Goal: Information Seeking & Learning: Learn about a topic

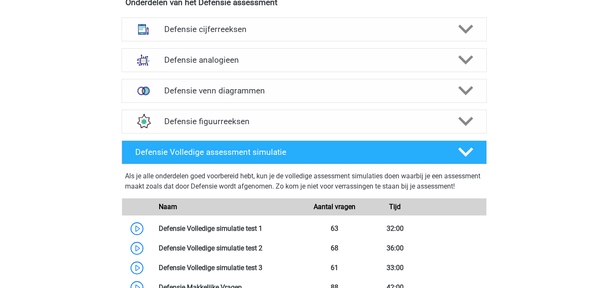
scroll to position [643, 0]
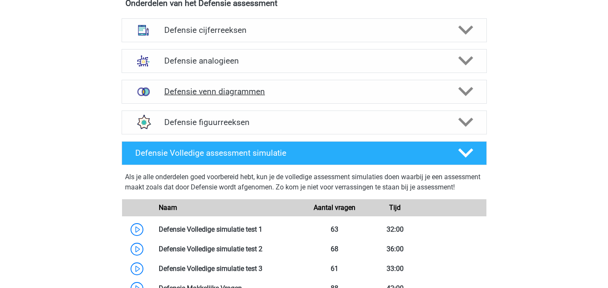
click at [464, 96] on icon at bounding box center [465, 91] width 15 height 15
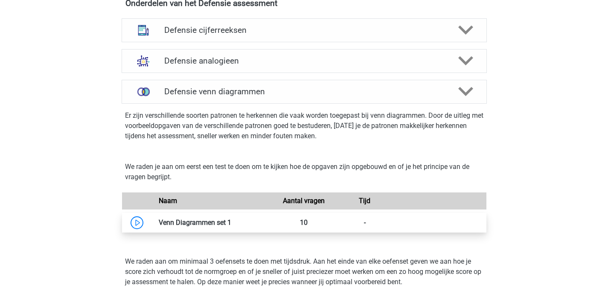
click at [231, 227] on link at bounding box center [231, 222] width 0 height 8
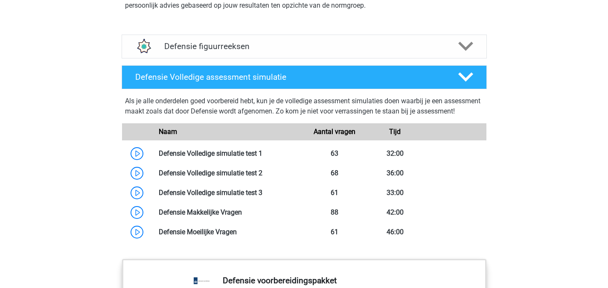
scroll to position [1092, 0]
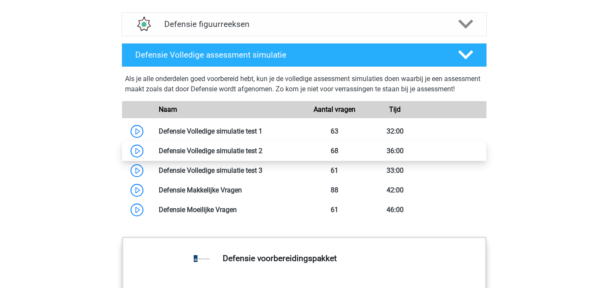
click at [262, 155] on link at bounding box center [262, 151] width 0 height 8
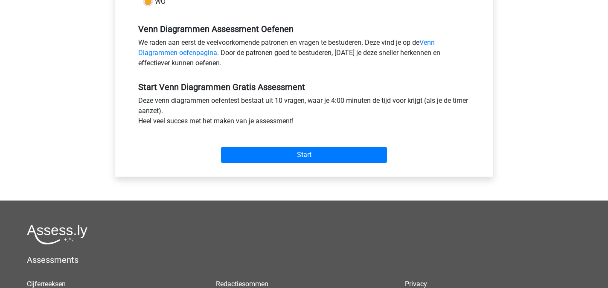
scroll to position [270, 0]
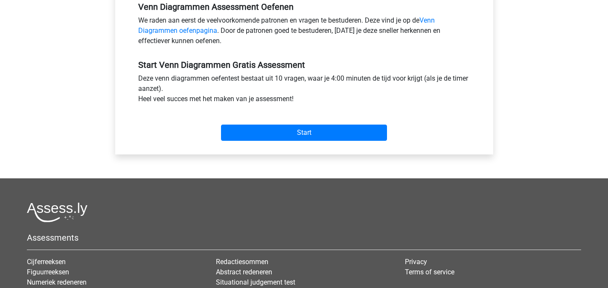
click at [285, 121] on div "Start" at bounding box center [304, 126] width 345 height 30
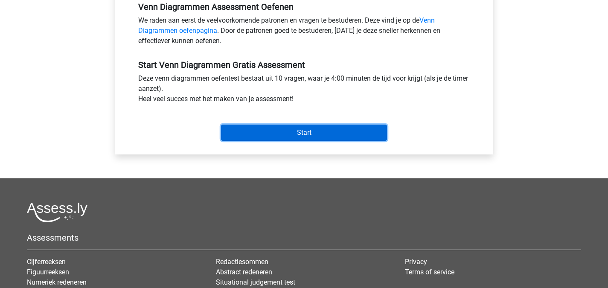
click at [295, 137] on input "Start" at bounding box center [304, 133] width 166 height 16
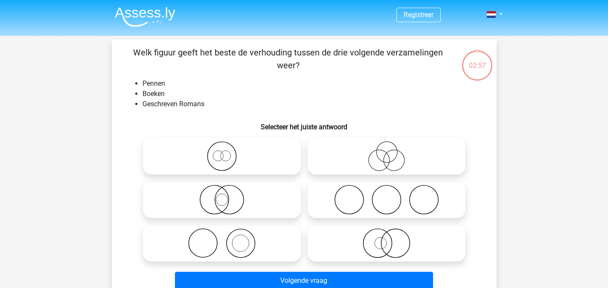
click at [265, 241] on icon at bounding box center [221, 243] width 151 height 30
click at [227, 239] on input "radio" at bounding box center [225, 236] width 6 height 6
radio input "true"
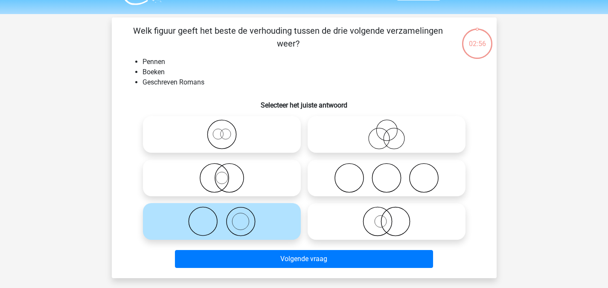
scroll to position [23, 0]
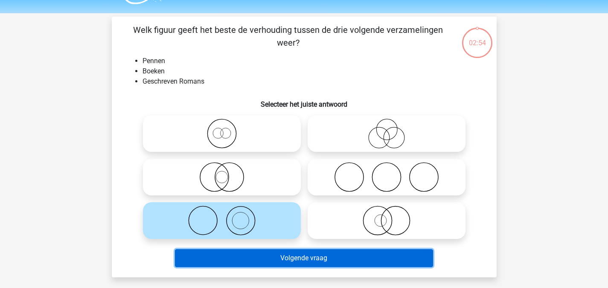
click at [372, 259] on button "Volgende vraag" at bounding box center [304, 258] width 258 height 18
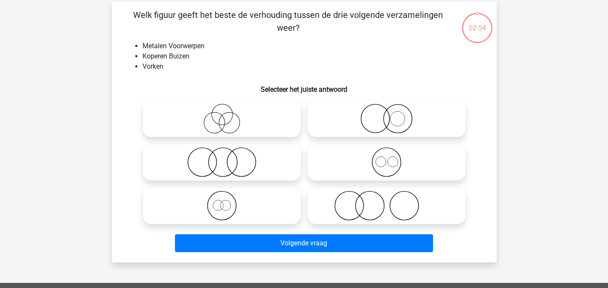
scroll to position [39, 0]
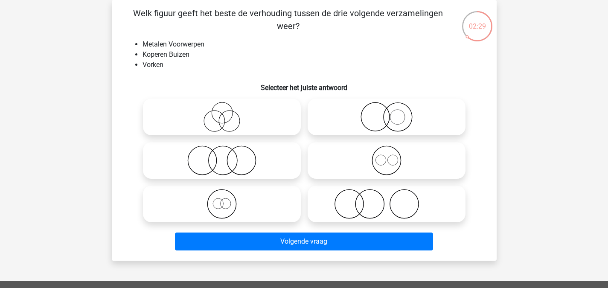
click at [328, 157] on icon at bounding box center [386, 160] width 151 height 30
click at [386, 156] on input "radio" at bounding box center [389, 154] width 6 height 6
radio input "true"
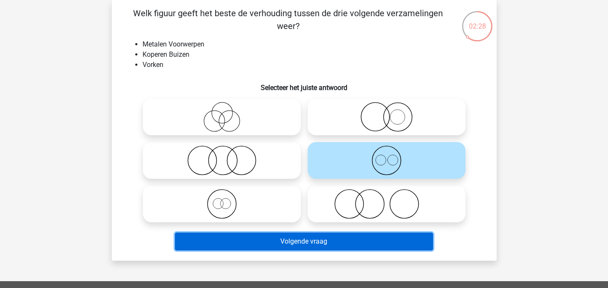
click at [316, 241] on button "Volgende vraag" at bounding box center [304, 241] width 258 height 18
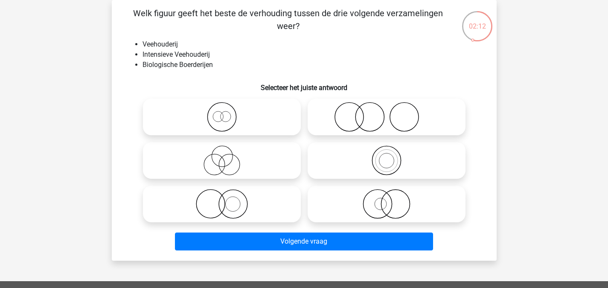
click at [270, 117] on icon at bounding box center [221, 117] width 151 height 30
click at [227, 113] on input "radio" at bounding box center [225, 110] width 6 height 6
radio input "true"
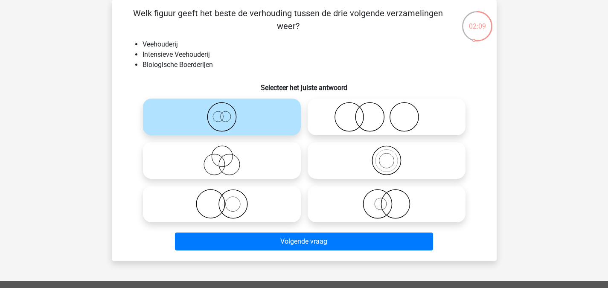
click at [262, 202] on icon at bounding box center [221, 204] width 151 height 30
click at [227, 200] on input "radio" at bounding box center [225, 197] width 6 height 6
radio input "true"
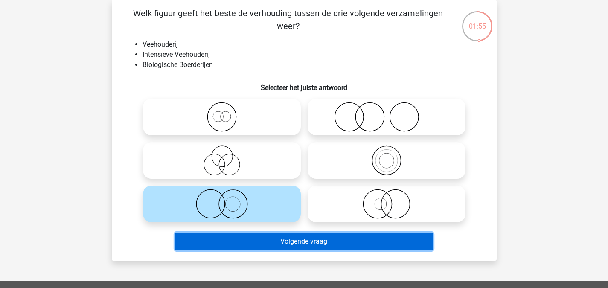
click at [287, 250] on button "Volgende vraag" at bounding box center [304, 241] width 258 height 18
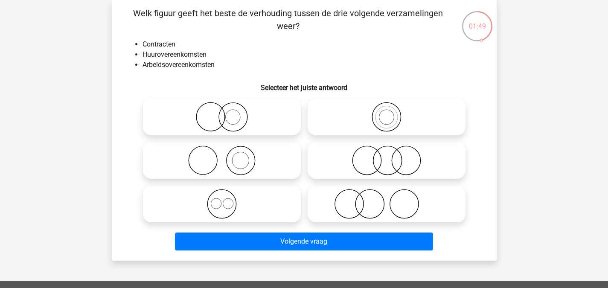
click at [273, 206] on icon at bounding box center [221, 204] width 151 height 30
click at [227, 200] on input "radio" at bounding box center [225, 197] width 6 height 6
radio input "true"
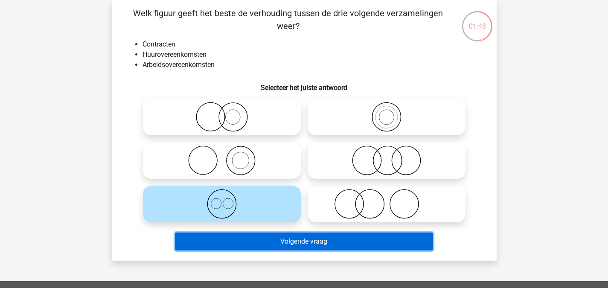
click at [308, 247] on button "Volgende vraag" at bounding box center [304, 241] width 258 height 18
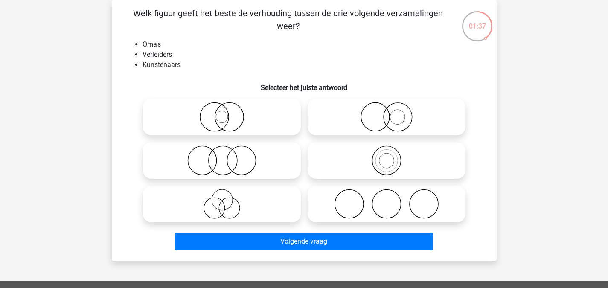
click at [346, 202] on icon at bounding box center [386, 204] width 151 height 30
click at [386, 200] on input "radio" at bounding box center [389, 197] width 6 height 6
radio input "true"
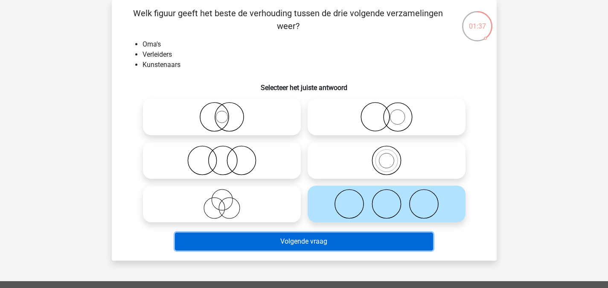
click at [334, 242] on button "Volgende vraag" at bounding box center [304, 241] width 258 height 18
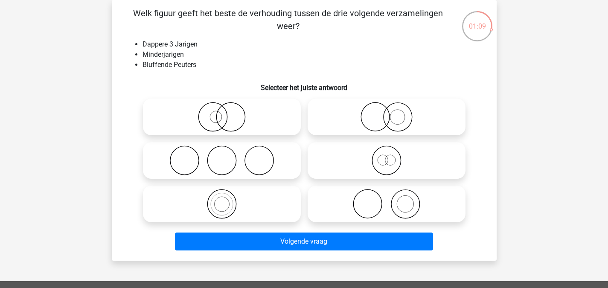
click at [389, 163] on icon at bounding box center [386, 160] width 151 height 30
click at [389, 156] on input "radio" at bounding box center [389, 154] width 6 height 6
radio input "true"
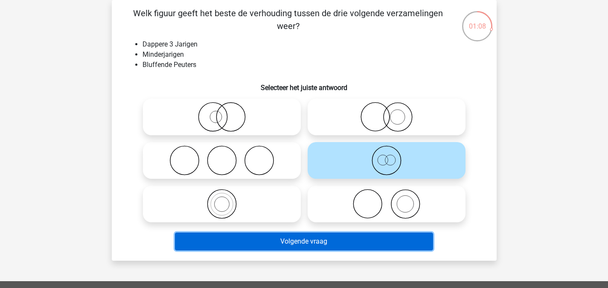
click at [366, 240] on button "Volgende vraag" at bounding box center [304, 241] width 258 height 18
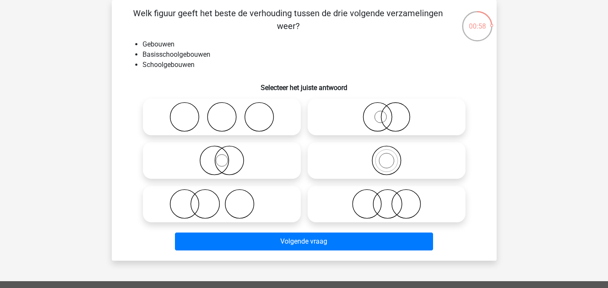
click at [382, 163] on icon at bounding box center [386, 160] width 151 height 30
click at [386, 156] on input "radio" at bounding box center [389, 154] width 6 height 6
radio input "true"
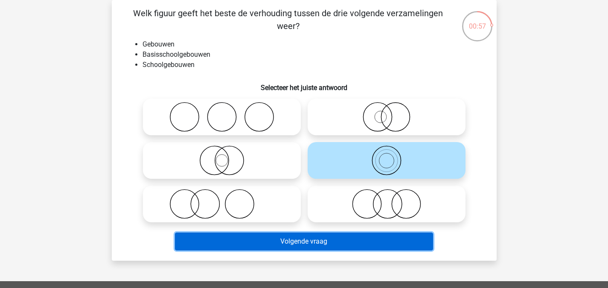
click at [316, 235] on button "Volgende vraag" at bounding box center [304, 241] width 258 height 18
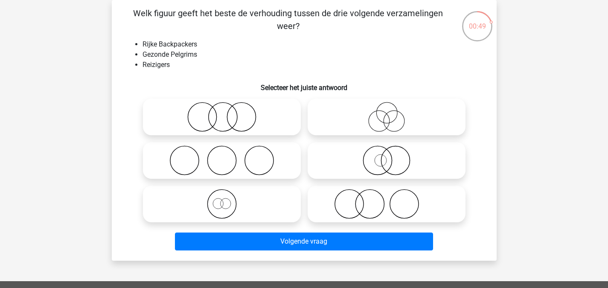
click at [256, 207] on icon at bounding box center [221, 204] width 151 height 30
click at [227, 200] on input "radio" at bounding box center [225, 197] width 6 height 6
radio input "true"
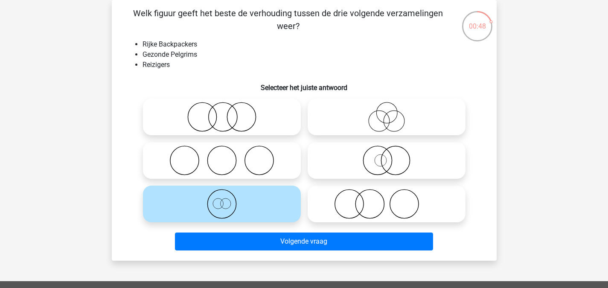
click at [276, 250] on div "Volgende vraag" at bounding box center [303, 242] width 329 height 21
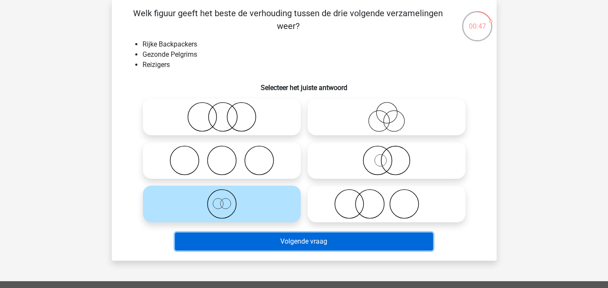
click at [283, 243] on button "Volgende vraag" at bounding box center [304, 241] width 258 height 18
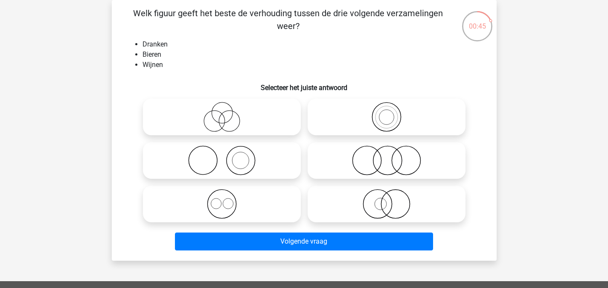
click at [246, 202] on icon at bounding box center [221, 204] width 151 height 30
click at [227, 200] on input "radio" at bounding box center [225, 197] width 6 height 6
radio input "true"
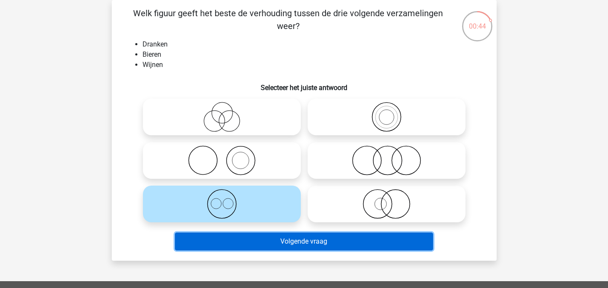
click at [284, 238] on button "Volgende vraag" at bounding box center [304, 241] width 258 height 18
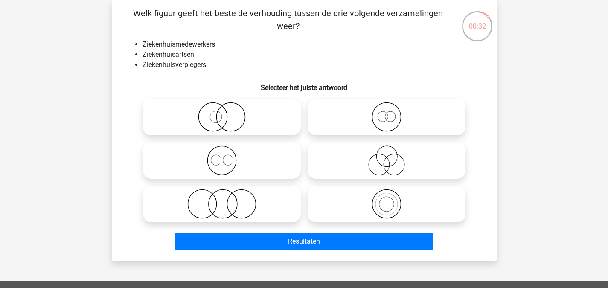
click at [231, 161] on icon at bounding box center [221, 160] width 151 height 30
click at [227, 156] on input "radio" at bounding box center [225, 154] width 6 height 6
radio input "true"
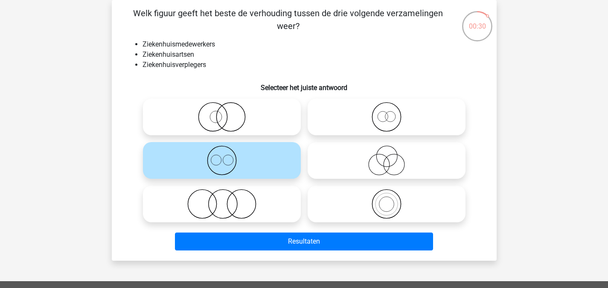
click at [356, 128] on icon at bounding box center [386, 117] width 151 height 30
click at [386, 113] on input "radio" at bounding box center [389, 110] width 6 height 6
radio input "true"
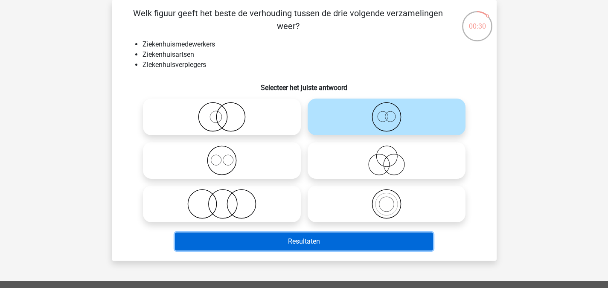
click at [311, 236] on button "Resultaten" at bounding box center [304, 241] width 258 height 18
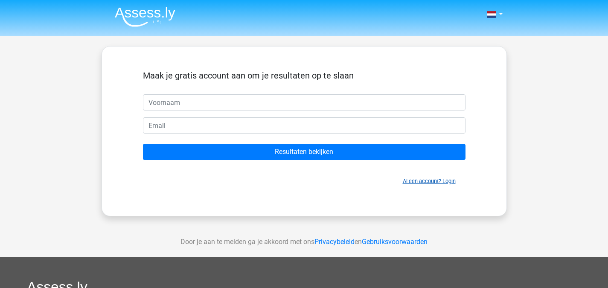
click at [426, 183] on link "Al een account? Login" at bounding box center [429, 181] width 53 height 6
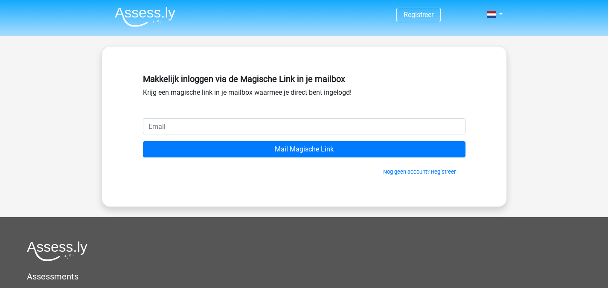
click at [245, 131] on input "email" at bounding box center [304, 126] width 322 height 16
type input "[EMAIL_ADDRESS][DOMAIN_NAME]"
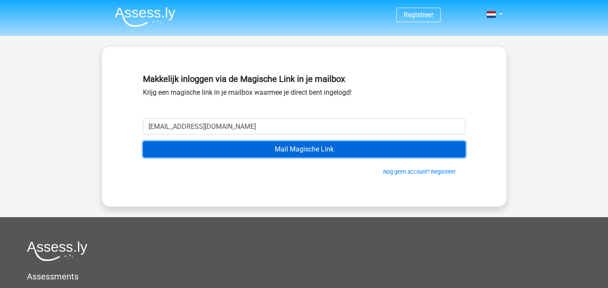
click at [277, 146] on input "Mail Magische Link" at bounding box center [304, 149] width 322 height 16
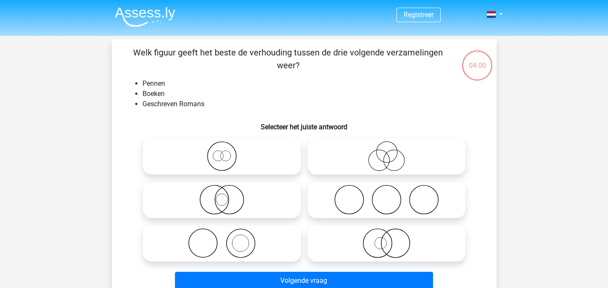
scroll to position [39, 0]
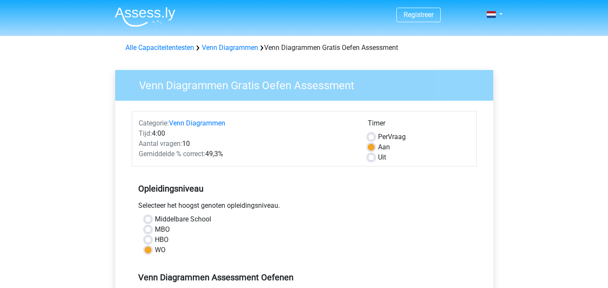
scroll to position [270, 0]
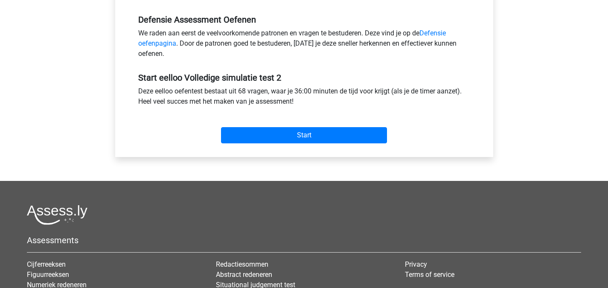
scroll to position [383, 0]
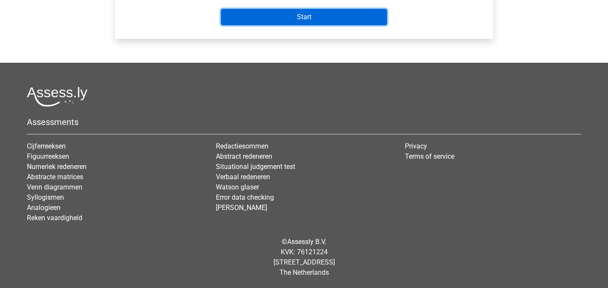
click at [327, 22] on input "Start" at bounding box center [304, 17] width 166 height 16
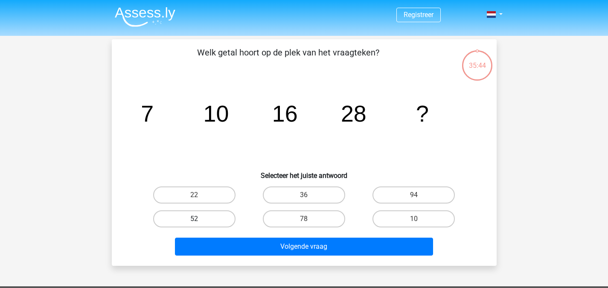
click at [201, 220] on label "52" at bounding box center [194, 218] width 82 height 17
click at [200, 220] on input "52" at bounding box center [197, 222] width 6 height 6
radio input "true"
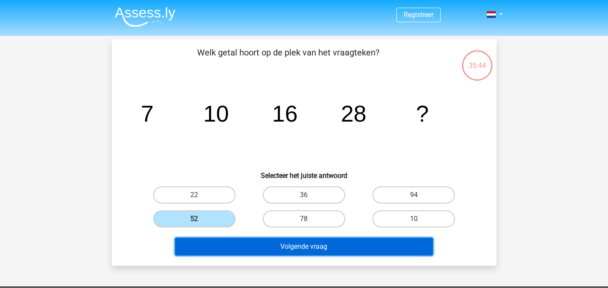
click at [247, 249] on button "Volgende vraag" at bounding box center [304, 247] width 258 height 18
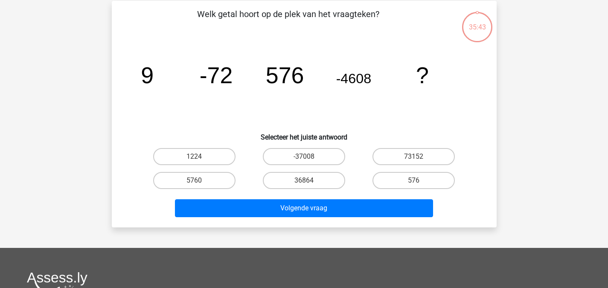
scroll to position [39, 0]
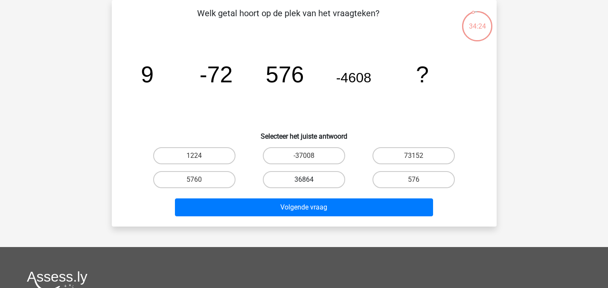
click at [286, 178] on label "36864" at bounding box center [304, 179] width 82 height 17
click at [304, 180] on input "36864" at bounding box center [307, 183] width 6 height 6
radio input "true"
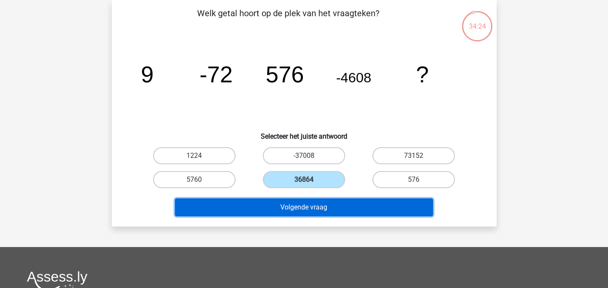
click at [317, 202] on button "Volgende vraag" at bounding box center [304, 207] width 258 height 18
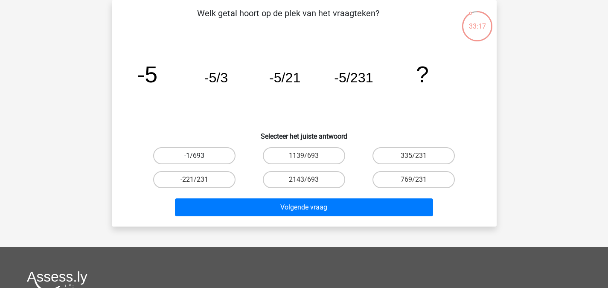
click at [219, 150] on label "-1/693" at bounding box center [194, 155] width 82 height 17
click at [200, 156] on input "-1/693" at bounding box center [197, 159] width 6 height 6
radio input "true"
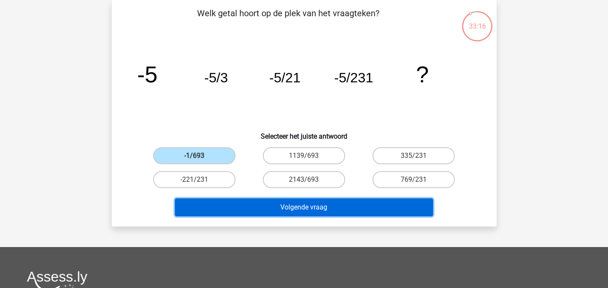
click at [253, 201] on button "Volgende vraag" at bounding box center [304, 207] width 258 height 18
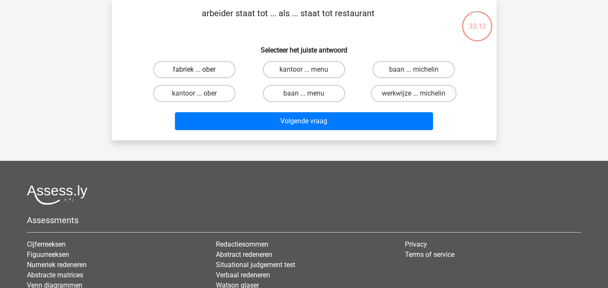
click at [228, 68] on label "fabriek ... ober" at bounding box center [194, 69] width 82 height 17
click at [200, 70] on input "fabriek ... ober" at bounding box center [197, 73] width 6 height 6
radio input "true"
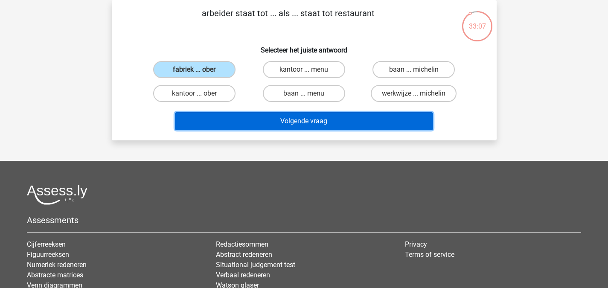
click at [258, 124] on button "Volgende vraag" at bounding box center [304, 121] width 258 height 18
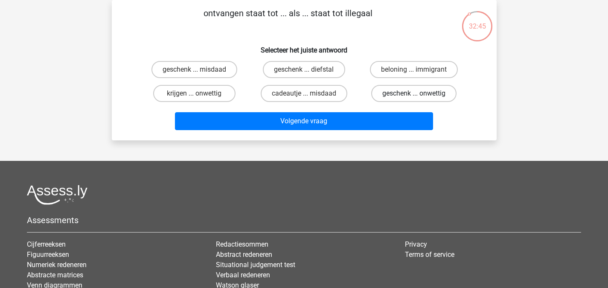
click at [393, 97] on label "geschenk ... onwettig" at bounding box center [413, 93] width 85 height 17
click at [414, 97] on input "geschenk ... onwettig" at bounding box center [417, 96] width 6 height 6
radio input "true"
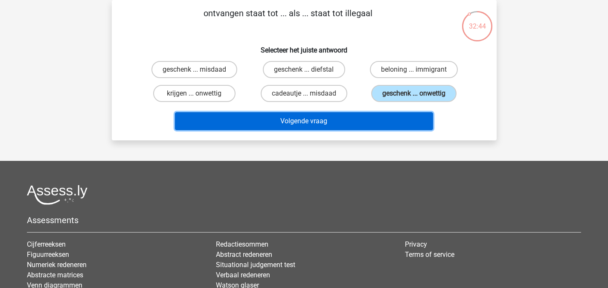
click at [384, 119] on button "Volgende vraag" at bounding box center [304, 121] width 258 height 18
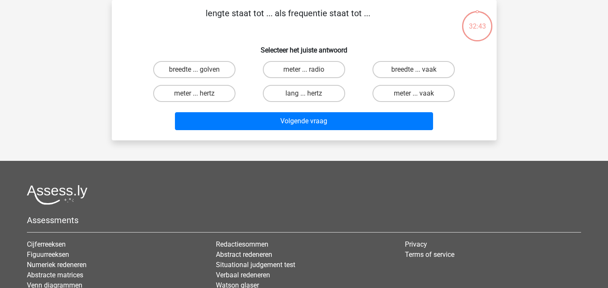
click at [384, 119] on button "Volgende vraag" at bounding box center [304, 121] width 258 height 18
click at [375, 31] on p "lengte staat tot ... als frequentie staat tot ..." at bounding box center [287, 20] width 325 height 26
click at [207, 95] on label "meter ... hertz" at bounding box center [194, 93] width 82 height 17
click at [200, 95] on input "meter ... hertz" at bounding box center [197, 96] width 6 height 6
radio input "true"
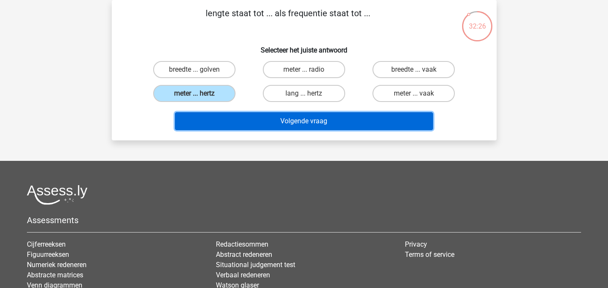
click at [258, 122] on button "Volgende vraag" at bounding box center [304, 121] width 258 height 18
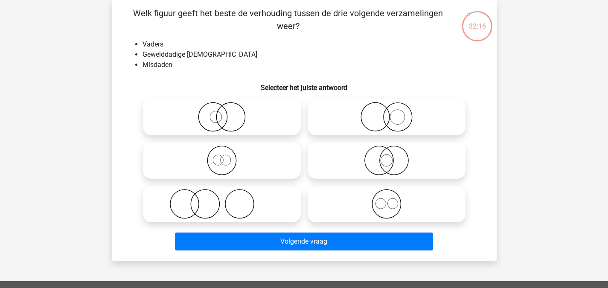
click at [242, 215] on icon at bounding box center [221, 204] width 151 height 30
click at [227, 200] on input "radio" at bounding box center [225, 197] width 6 height 6
radio input "true"
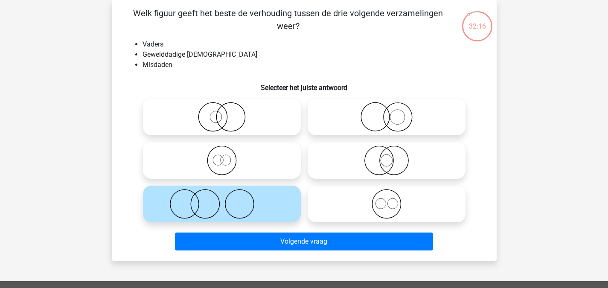
click at [266, 232] on div "Volgende vraag" at bounding box center [303, 240] width 357 height 28
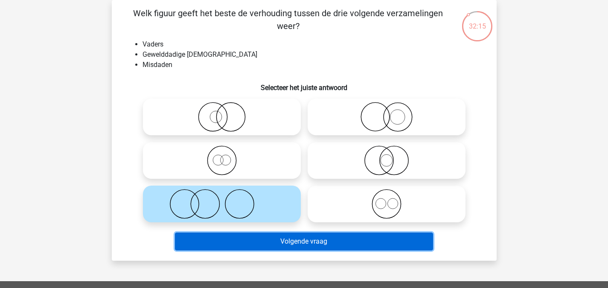
click at [273, 235] on button "Volgende vraag" at bounding box center [304, 241] width 258 height 18
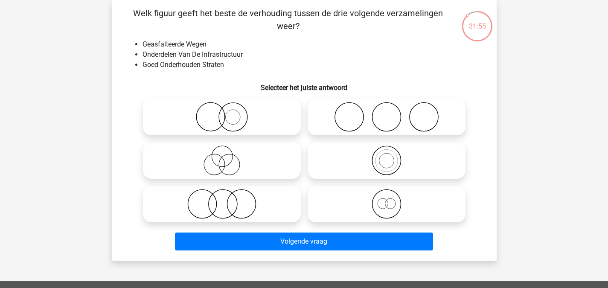
click at [374, 197] on icon at bounding box center [386, 204] width 151 height 30
click at [386, 197] on input "radio" at bounding box center [389, 197] width 6 height 6
radio input "true"
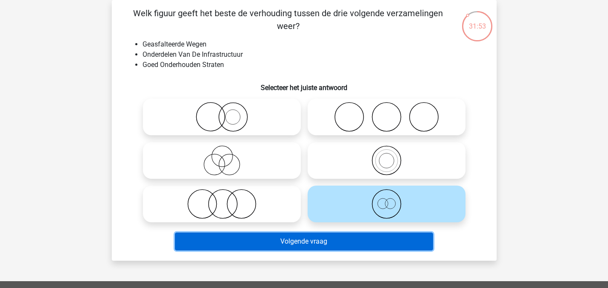
click at [332, 243] on button "Volgende vraag" at bounding box center [304, 241] width 258 height 18
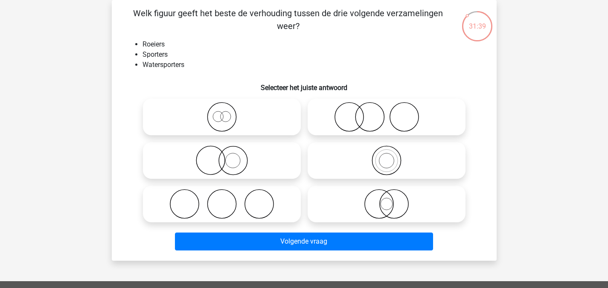
click at [426, 159] on icon at bounding box center [386, 160] width 151 height 30
click at [392, 156] on input "radio" at bounding box center [389, 154] width 6 height 6
radio input "true"
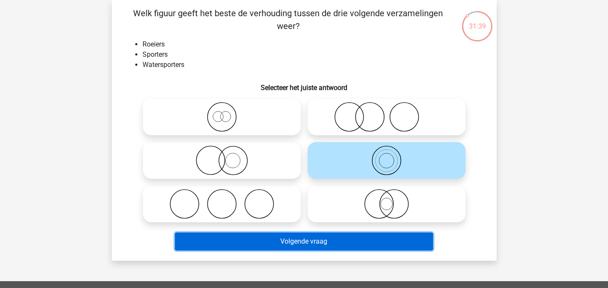
click at [339, 245] on button "Volgende vraag" at bounding box center [304, 241] width 258 height 18
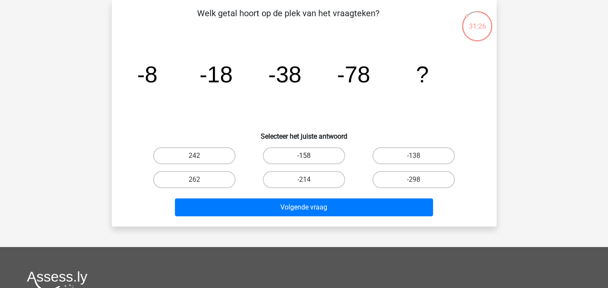
click at [303, 156] on label "-158" at bounding box center [304, 155] width 82 height 17
click at [304, 156] on input "-158" at bounding box center [307, 159] width 6 height 6
radio input "true"
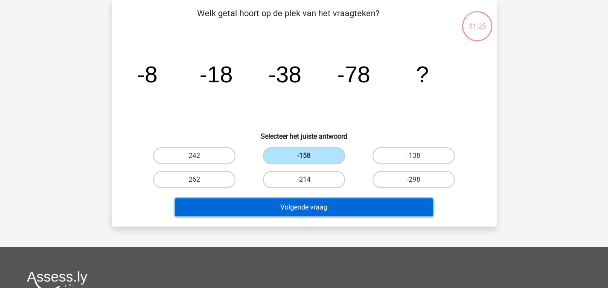
click at [305, 207] on button "Volgende vraag" at bounding box center [304, 207] width 258 height 18
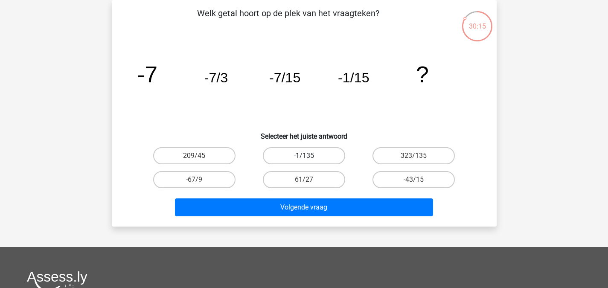
click at [285, 153] on label "-1/135" at bounding box center [304, 155] width 82 height 17
click at [304, 156] on input "-1/135" at bounding box center [307, 159] width 6 height 6
radio input "true"
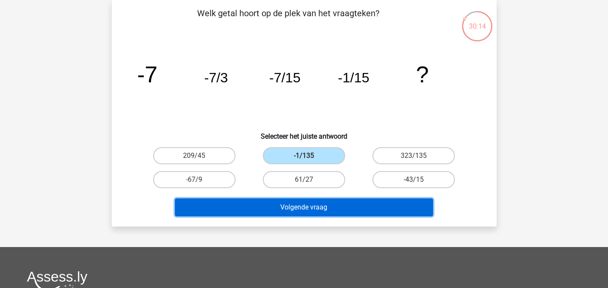
click at [293, 213] on button "Volgende vraag" at bounding box center [304, 207] width 258 height 18
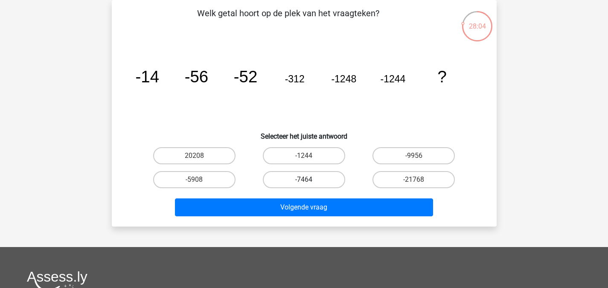
click at [268, 186] on label "-7464" at bounding box center [304, 179] width 82 height 17
click at [304, 185] on input "-7464" at bounding box center [307, 183] width 6 height 6
radio input "true"
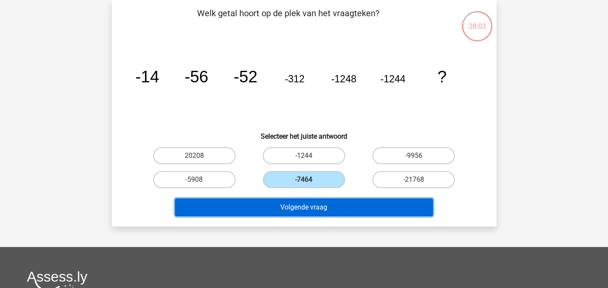
click at [304, 209] on button "Volgende vraag" at bounding box center [304, 207] width 258 height 18
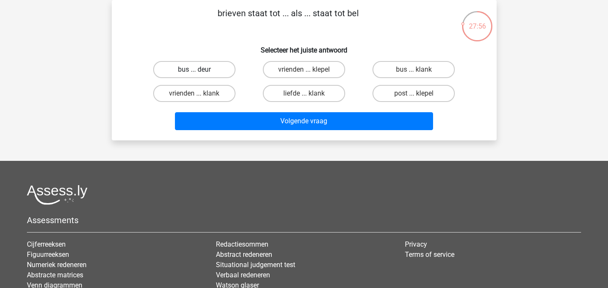
click at [196, 76] on label "bus ... deur" at bounding box center [194, 69] width 82 height 17
click at [196, 75] on input "bus ... deur" at bounding box center [197, 73] width 6 height 6
radio input "true"
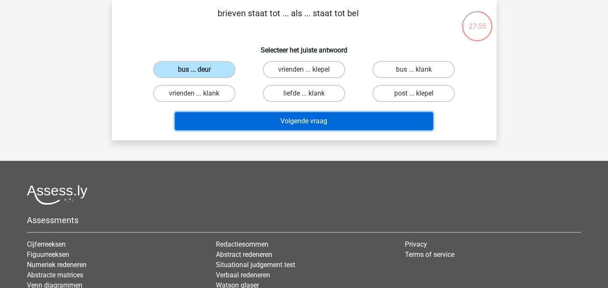
click at [290, 117] on button "Volgende vraag" at bounding box center [304, 121] width 258 height 18
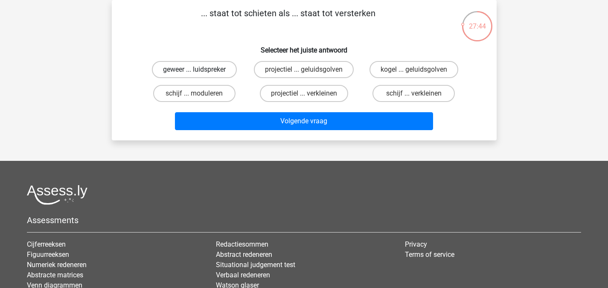
click at [203, 68] on label "geweer ... luidspreker" at bounding box center [194, 69] width 85 height 17
click at [200, 70] on input "geweer ... luidspreker" at bounding box center [197, 73] width 6 height 6
radio input "true"
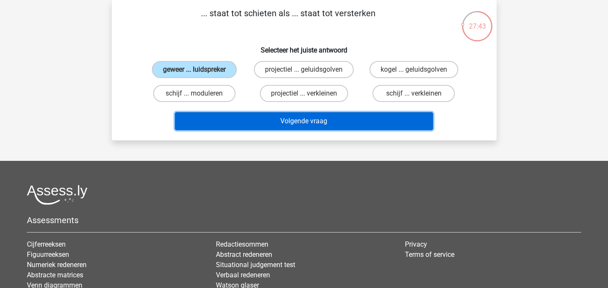
click at [358, 124] on button "Volgende vraag" at bounding box center [304, 121] width 258 height 18
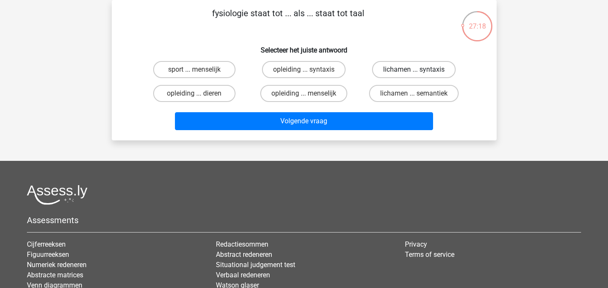
click at [423, 70] on label "lichamen ... syntaxis" at bounding box center [414, 69] width 84 height 17
click at [419, 70] on input "lichamen ... syntaxis" at bounding box center [417, 73] width 6 height 6
radio input "true"
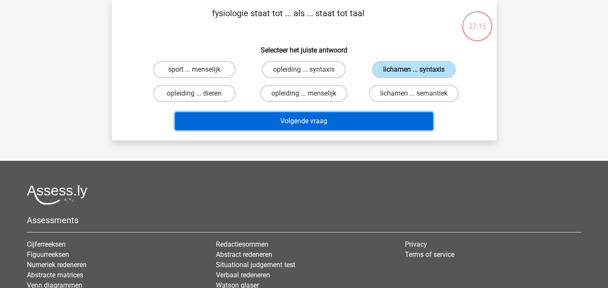
click at [371, 126] on button "Volgende vraag" at bounding box center [304, 121] width 258 height 18
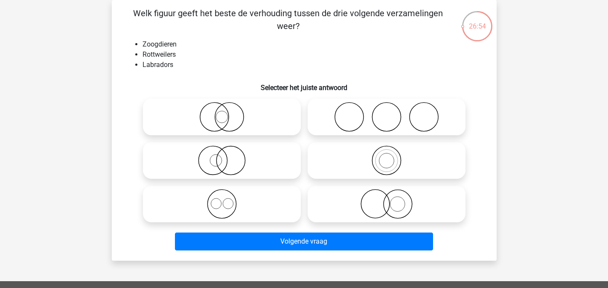
click at [215, 206] on icon at bounding box center [221, 204] width 151 height 30
click at [222, 200] on input "radio" at bounding box center [225, 197] width 6 height 6
radio input "true"
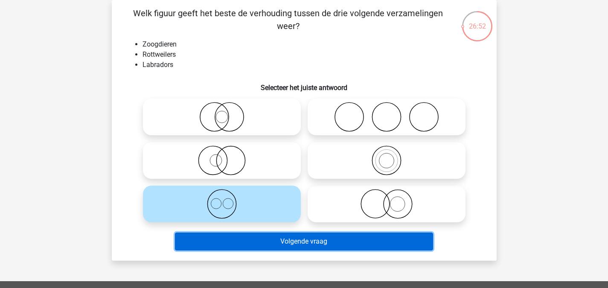
click at [346, 234] on button "Volgende vraag" at bounding box center [304, 241] width 258 height 18
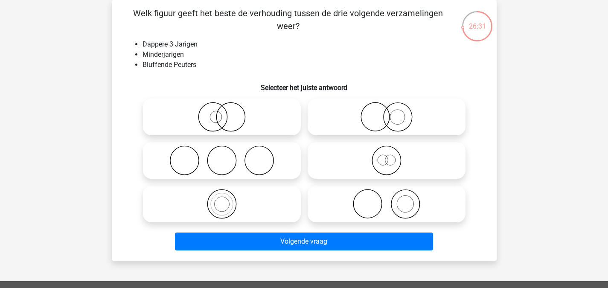
click at [427, 165] on icon at bounding box center [386, 160] width 151 height 30
click at [392, 156] on input "radio" at bounding box center [389, 154] width 6 height 6
radio input "true"
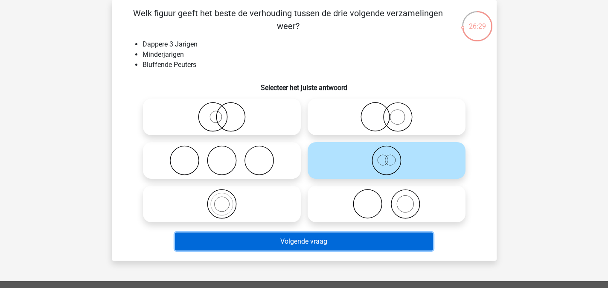
click at [343, 245] on button "Volgende vraag" at bounding box center [304, 241] width 258 height 18
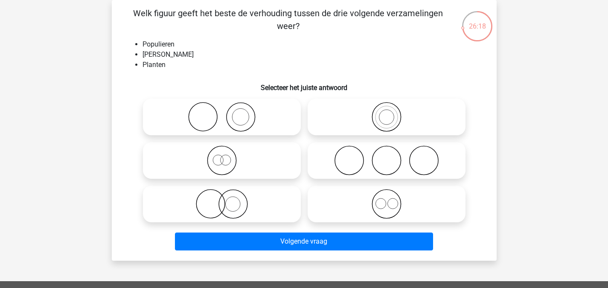
click at [391, 163] on icon at bounding box center [386, 160] width 151 height 30
click at [391, 156] on input "radio" at bounding box center [389, 154] width 6 height 6
radio input "true"
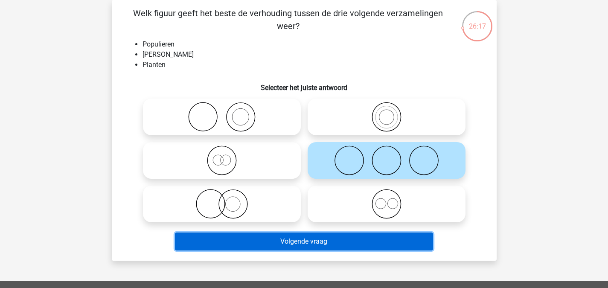
click at [315, 238] on button "Volgende vraag" at bounding box center [304, 241] width 258 height 18
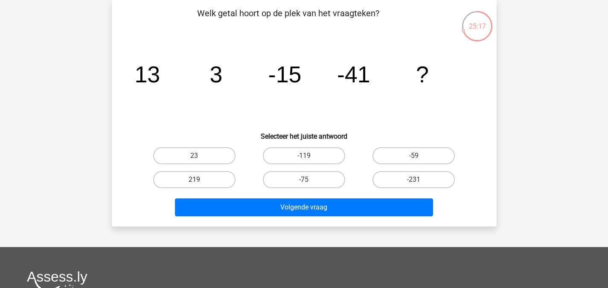
click at [288, 188] on div "-75" at bounding box center [304, 180] width 110 height 24
click at [290, 174] on label "-75" at bounding box center [304, 179] width 82 height 17
click at [304, 180] on input "-75" at bounding box center [307, 183] width 6 height 6
radio input "true"
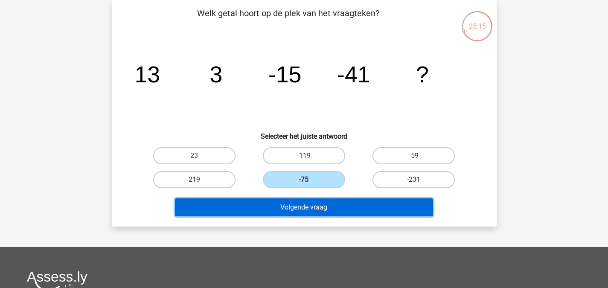
click at [304, 209] on button "Volgende vraag" at bounding box center [304, 207] width 258 height 18
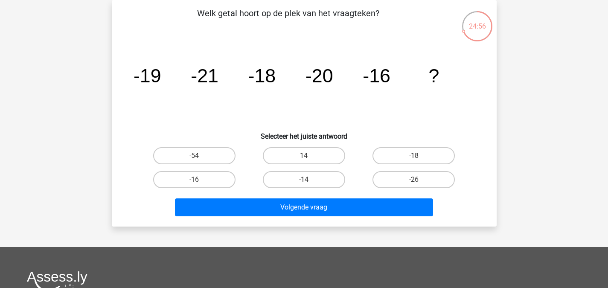
click at [414, 160] on input "-18" at bounding box center [417, 159] width 6 height 6
radio input "true"
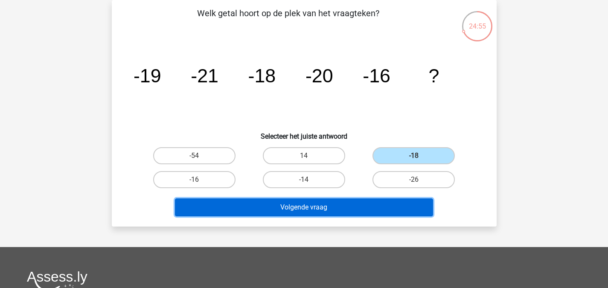
click at [380, 206] on button "Volgende vraag" at bounding box center [304, 207] width 258 height 18
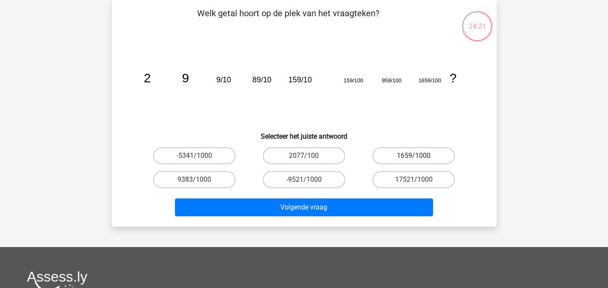
click at [419, 151] on label "1659/1000" at bounding box center [413, 155] width 82 height 17
click at [419, 156] on input "1659/1000" at bounding box center [417, 159] width 6 height 6
radio input "true"
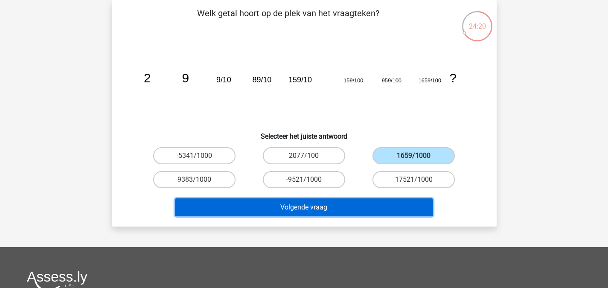
click at [365, 203] on button "Volgende vraag" at bounding box center [304, 207] width 258 height 18
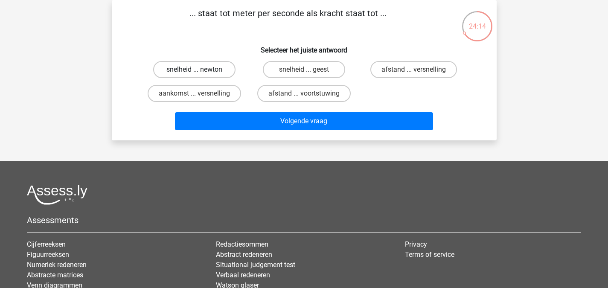
click at [206, 64] on label "snelheid ... newton" at bounding box center [194, 69] width 82 height 17
click at [200, 70] on input "snelheid ... newton" at bounding box center [197, 73] width 6 height 6
radio input "true"
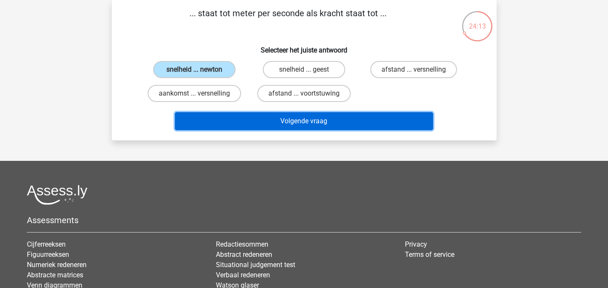
click at [267, 125] on button "Volgende vraag" at bounding box center [304, 121] width 258 height 18
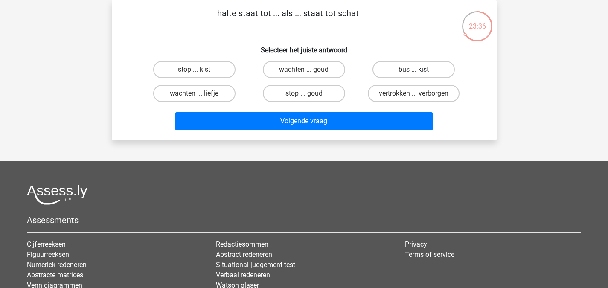
click at [426, 67] on label "bus ... kist" at bounding box center [413, 69] width 82 height 17
click at [419, 70] on input "bus ... kist" at bounding box center [417, 73] width 6 height 6
radio input "true"
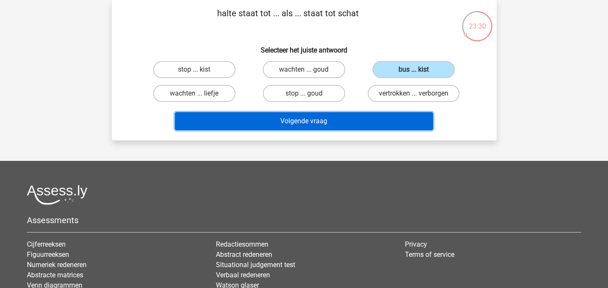
drag, startPoint x: 335, startPoint y: 122, endPoint x: 250, endPoint y: 125, distance: 84.9
click at [250, 125] on button "Volgende vraag" at bounding box center [304, 121] width 258 height 18
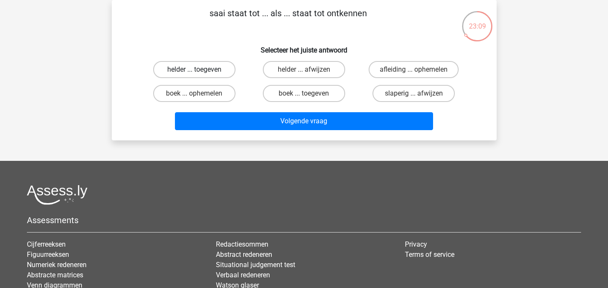
click at [212, 65] on label "helder ... toegeven" at bounding box center [194, 69] width 82 height 17
click at [200, 70] on input "helder ... toegeven" at bounding box center [197, 73] width 6 height 6
radio input "true"
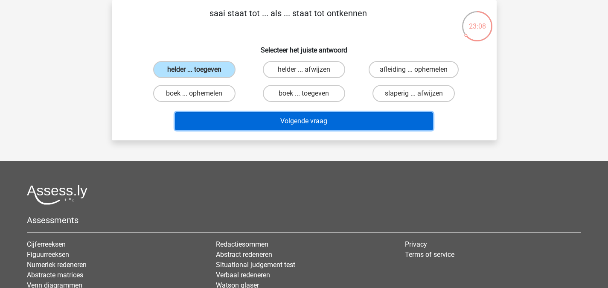
click at [298, 122] on button "Volgende vraag" at bounding box center [304, 121] width 258 height 18
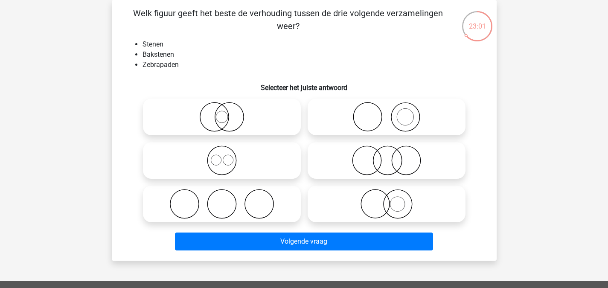
click at [415, 129] on icon at bounding box center [386, 117] width 151 height 30
click at [392, 113] on input "radio" at bounding box center [389, 110] width 6 height 6
radio input "true"
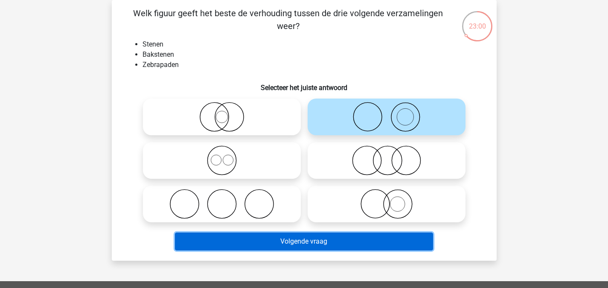
click at [333, 244] on button "Volgende vraag" at bounding box center [304, 241] width 258 height 18
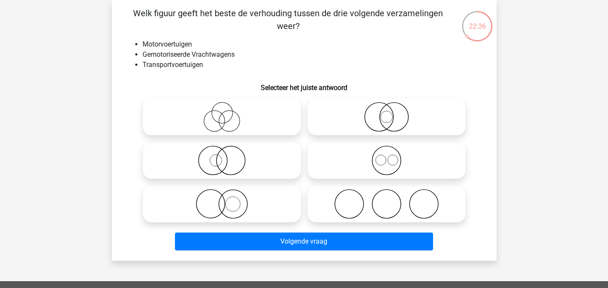
click at [368, 150] on icon at bounding box center [386, 160] width 151 height 30
click at [386, 151] on input "radio" at bounding box center [389, 154] width 6 height 6
radio input "true"
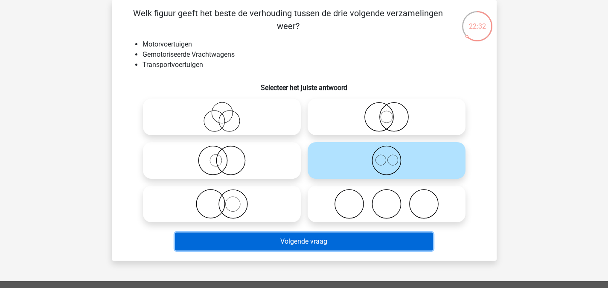
click at [326, 246] on button "Volgende vraag" at bounding box center [304, 241] width 258 height 18
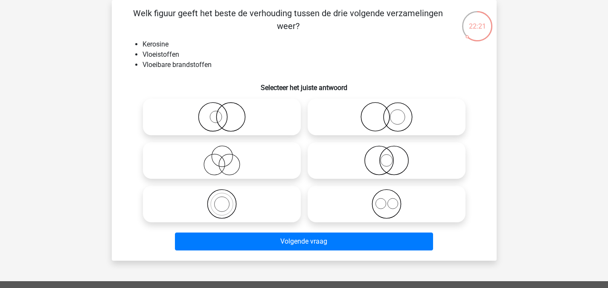
click at [250, 196] on icon at bounding box center [221, 204] width 151 height 30
click at [227, 196] on input "radio" at bounding box center [225, 197] width 6 height 6
radio input "true"
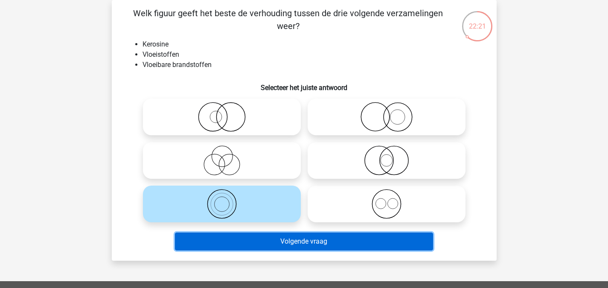
click at [282, 244] on button "Volgende vraag" at bounding box center [304, 241] width 258 height 18
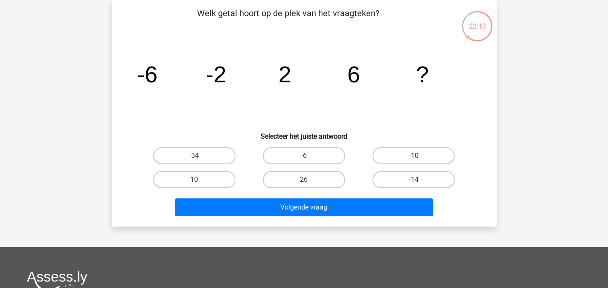
click at [215, 171] on label "10" at bounding box center [194, 179] width 82 height 17
click at [200, 180] on input "10" at bounding box center [197, 183] width 6 height 6
radio input "true"
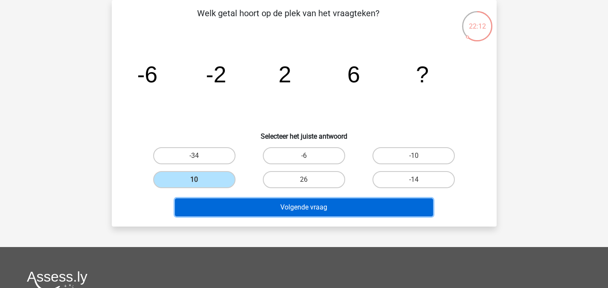
click at [264, 210] on button "Volgende vraag" at bounding box center [304, 207] width 258 height 18
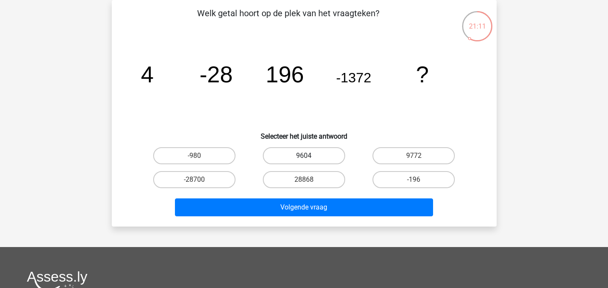
click at [324, 156] on label "9604" at bounding box center [304, 155] width 82 height 17
click at [309, 156] on input "9604" at bounding box center [307, 159] width 6 height 6
radio input "true"
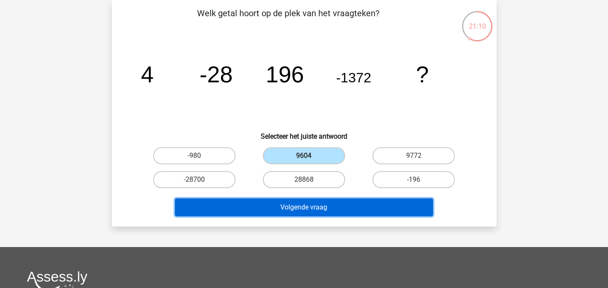
click at [330, 207] on button "Volgende vraag" at bounding box center [304, 207] width 258 height 18
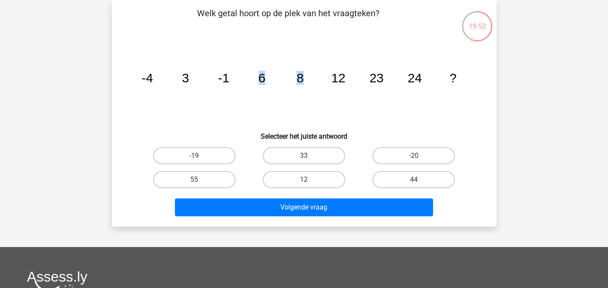
drag, startPoint x: 253, startPoint y: 71, endPoint x: 316, endPoint y: 76, distance: 63.4
click at [316, 76] on icon "image/svg+xml -4 3 -1 6 8 12 23 24 ?" at bounding box center [304, 82] width 344 height 86
click at [290, 93] on icon "image/svg+xml -4 3 -1 6 8 12 23 24 ?" at bounding box center [304, 82] width 344 height 86
drag, startPoint x: 255, startPoint y: 75, endPoint x: 320, endPoint y: 79, distance: 65.4
click at [320, 79] on icon "image/svg+xml -4 3 -1 6 8 12 23 24 ?" at bounding box center [304, 82] width 344 height 86
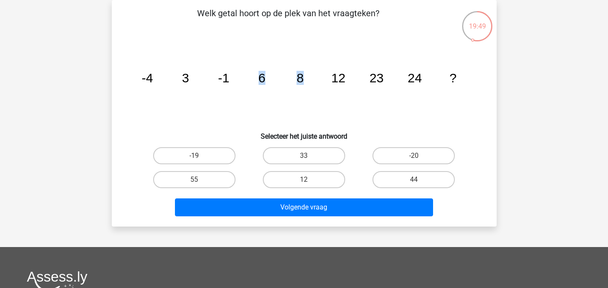
click at [316, 90] on icon "image/svg+xml -4 3 -1 6 8 12 23 24 ?" at bounding box center [304, 82] width 344 height 86
drag, startPoint x: 259, startPoint y: 77, endPoint x: 309, endPoint y: 81, distance: 49.7
click at [309, 81] on icon "image/svg+xml -4 3 -1 6 8 12 23 24 ?" at bounding box center [304, 82] width 344 height 86
click at [311, 87] on icon "image/svg+xml -4 3 -1 6 8 12 23 24 ?" at bounding box center [304, 82] width 344 height 86
drag, startPoint x: 324, startPoint y: 78, endPoint x: 389, endPoint y: 80, distance: 64.9
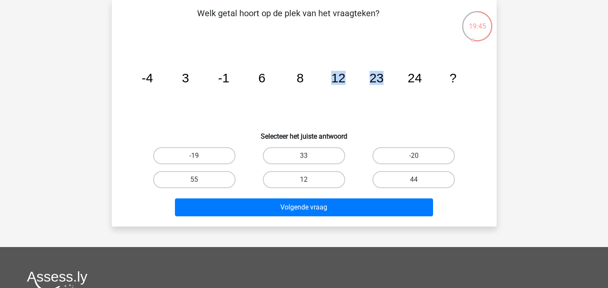
click at [389, 80] on icon "image/svg+xml -4 3 -1 6 8 12 23 24 ?" at bounding box center [304, 82] width 344 height 86
click at [340, 104] on icon "image/svg+xml -4 3 -1 6 8 12 23 24 ?" at bounding box center [304, 82] width 344 height 86
drag, startPoint x: 331, startPoint y: 80, endPoint x: 378, endPoint y: 82, distance: 47.8
click at [378, 82] on icon "image/svg+xml -4 3 -1 6 8 12 23 24 ?" at bounding box center [304, 82] width 344 height 86
click at [378, 82] on tspan "23" at bounding box center [376, 78] width 14 height 14
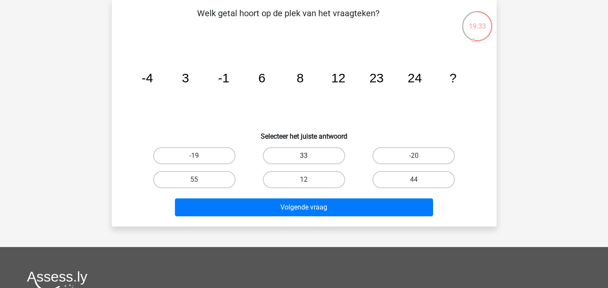
click at [329, 160] on label "33" at bounding box center [304, 155] width 82 height 17
click at [309, 160] on input "33" at bounding box center [307, 159] width 6 height 6
radio input "true"
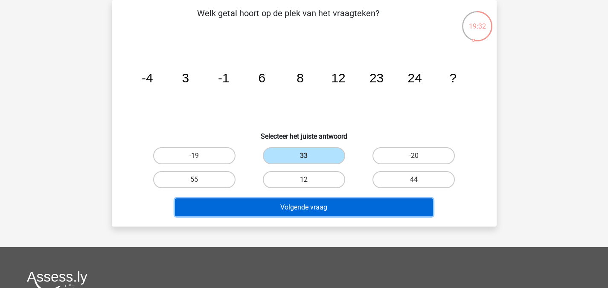
click at [332, 212] on button "Volgende vraag" at bounding box center [304, 207] width 258 height 18
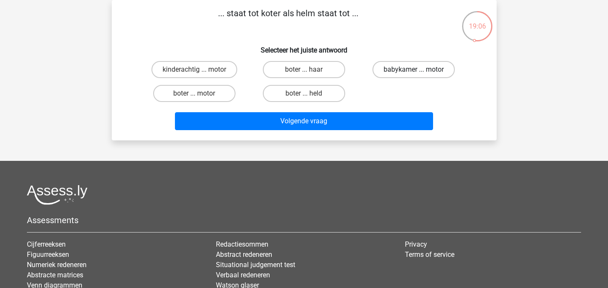
click at [412, 76] on label "babykamer ... motor" at bounding box center [413, 69] width 82 height 17
click at [414, 75] on input "babykamer ... motor" at bounding box center [417, 73] width 6 height 6
radio input "true"
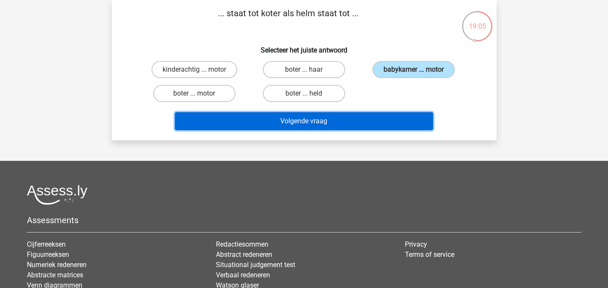
click at [371, 119] on button "Volgende vraag" at bounding box center [304, 121] width 258 height 18
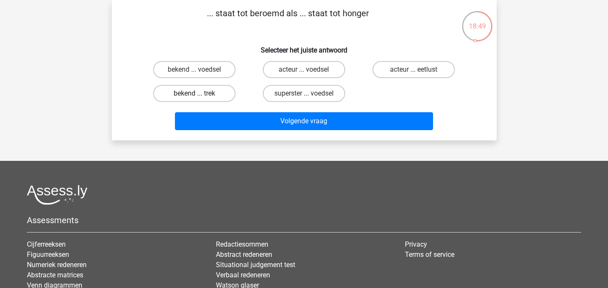
click at [227, 87] on label "bekend ... trek" at bounding box center [194, 93] width 82 height 17
click at [200, 93] on input "bekend ... trek" at bounding box center [197, 96] width 6 height 6
radio input "true"
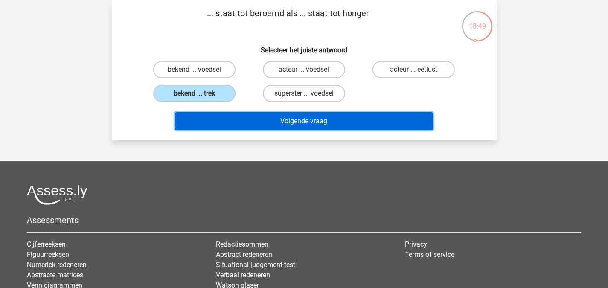
click at [249, 120] on button "Volgende vraag" at bounding box center [304, 121] width 258 height 18
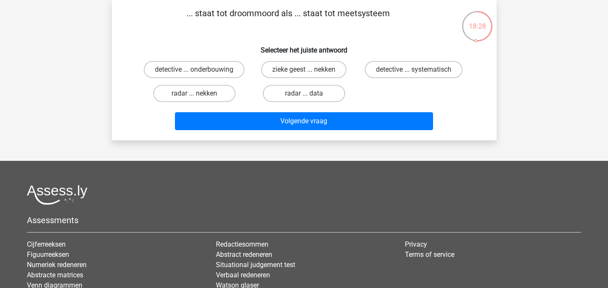
click at [412, 78] on div "detective ... systematisch" at bounding box center [414, 70] width 110 height 24
click at [405, 75] on label "detective ... systematisch" at bounding box center [414, 69] width 98 height 17
click at [414, 75] on input "detective ... systematisch" at bounding box center [417, 73] width 6 height 6
radio input "true"
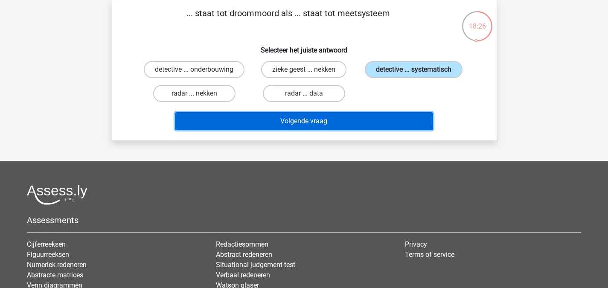
click at [370, 113] on button "Volgende vraag" at bounding box center [304, 121] width 258 height 18
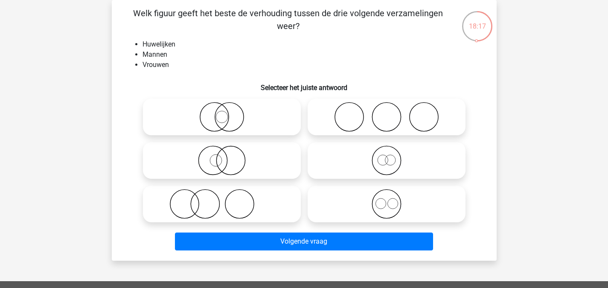
click at [380, 184] on div at bounding box center [386, 204] width 165 height 44
click at [362, 207] on icon at bounding box center [386, 204] width 151 height 30
click at [386, 200] on input "radio" at bounding box center [389, 197] width 6 height 6
radio input "true"
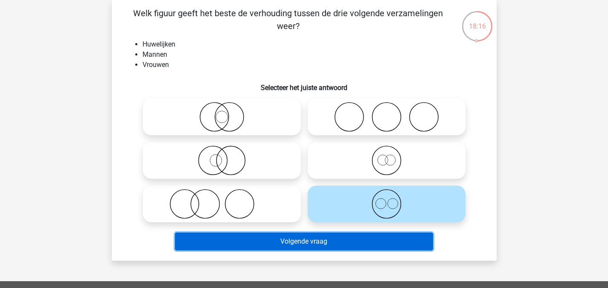
click at [310, 238] on button "Volgende vraag" at bounding box center [304, 241] width 258 height 18
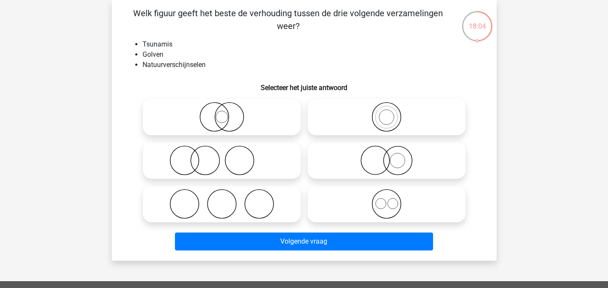
click at [352, 110] on icon at bounding box center [386, 117] width 151 height 30
click at [386, 110] on input "radio" at bounding box center [389, 110] width 6 height 6
radio input "true"
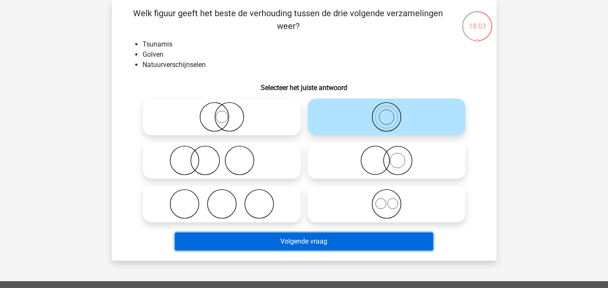
click at [285, 242] on button "Volgende vraag" at bounding box center [304, 241] width 258 height 18
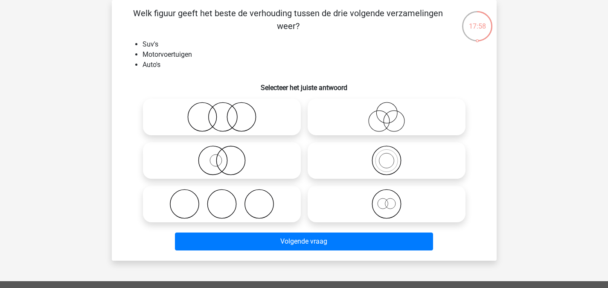
click at [275, 104] on icon at bounding box center [221, 117] width 151 height 30
click at [227, 107] on input "radio" at bounding box center [225, 110] width 6 height 6
radio input "true"
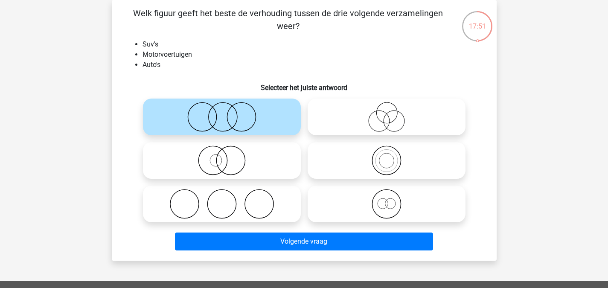
click at [357, 160] on icon at bounding box center [386, 160] width 151 height 30
click at [386, 156] on input "radio" at bounding box center [389, 154] width 6 height 6
radio input "true"
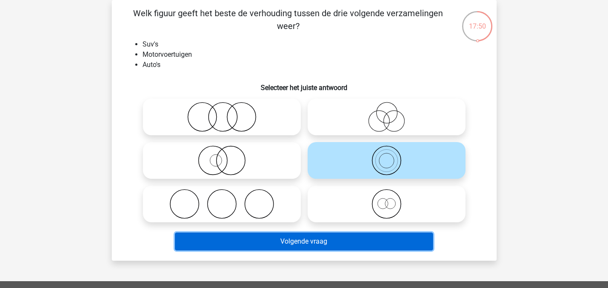
click at [270, 236] on button "Volgende vraag" at bounding box center [304, 241] width 258 height 18
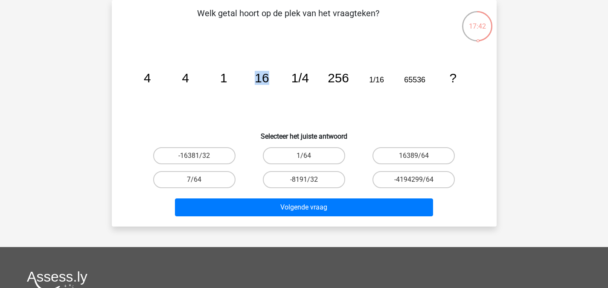
drag, startPoint x: 241, startPoint y: 80, endPoint x: 266, endPoint y: 77, distance: 24.9
click at [266, 77] on icon "image/svg+xml 4 4 1 16 1/4 256 1/16 65536 ?" at bounding box center [304, 82] width 344 height 86
drag, startPoint x: 319, startPoint y: 80, endPoint x: 347, endPoint y: 75, distance: 28.2
click at [347, 75] on icon "image/svg+xml 4 4 1 16 1/4 256 1/16 65536 ?" at bounding box center [304, 82] width 344 height 86
click at [313, 99] on icon "image/svg+xml 4 4 1 16 1/4 256 1/16 65536 ?" at bounding box center [304, 82] width 344 height 86
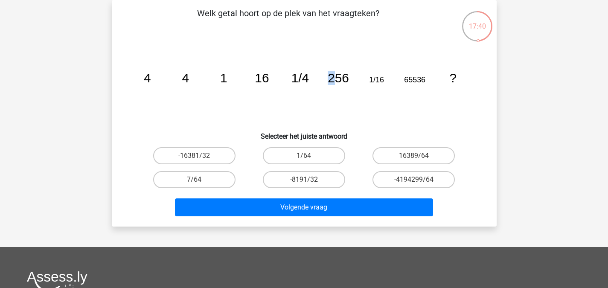
drag, startPoint x: 318, startPoint y: 81, endPoint x: 339, endPoint y: 81, distance: 20.5
click at [339, 81] on icon "image/svg+xml 4 4 1 16 1/4 256 1/16 65536 ?" at bounding box center [304, 82] width 344 height 86
click at [356, 110] on icon "image/svg+xml 4 4 1 16 1/4 256 1/16 65536 ?" at bounding box center [304, 82] width 344 height 86
click at [312, 152] on label "1/64" at bounding box center [304, 155] width 82 height 17
click at [309, 156] on input "1/64" at bounding box center [307, 159] width 6 height 6
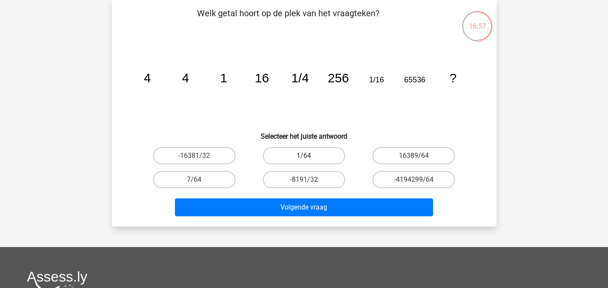
radio input "true"
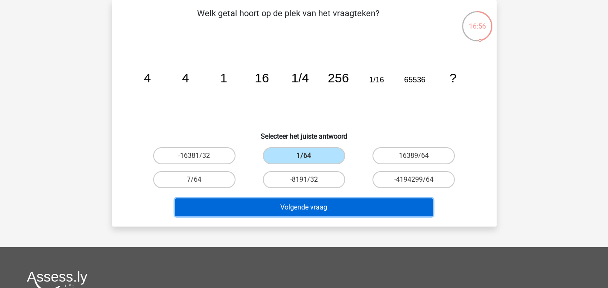
click at [337, 206] on button "Volgende vraag" at bounding box center [304, 207] width 258 height 18
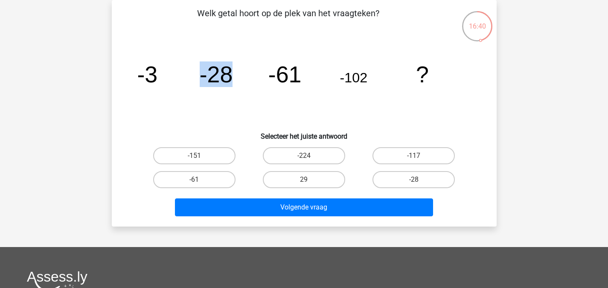
drag, startPoint x: 199, startPoint y: 73, endPoint x: 239, endPoint y: 80, distance: 40.2
click at [239, 80] on icon "image/svg+xml -3 -28 -61 -102 ?" at bounding box center [304, 82] width 344 height 86
click at [236, 100] on icon "image/svg+xml -3 -28 -61 -102 ?" at bounding box center [304, 82] width 344 height 86
drag, startPoint x: 203, startPoint y: 73, endPoint x: 261, endPoint y: 79, distance: 58.4
click at [261, 79] on icon "image/svg+xml -3 -28 -61 -102 ?" at bounding box center [304, 82] width 344 height 86
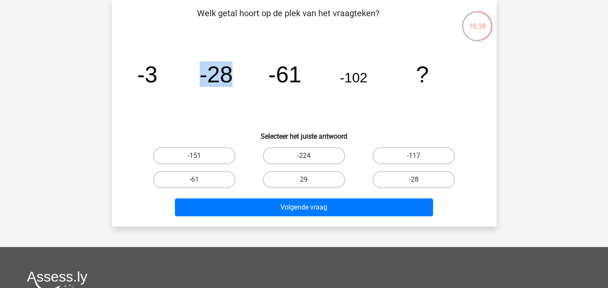
click at [217, 105] on icon "image/svg+xml -3 -28 -61 -102 ?" at bounding box center [304, 82] width 344 height 86
drag, startPoint x: 197, startPoint y: 71, endPoint x: 239, endPoint y: 70, distance: 41.4
click at [239, 70] on icon "image/svg+xml -3 -28 -61 -102 ?" at bounding box center [304, 82] width 344 height 86
click at [241, 105] on icon "image/svg+xml -3 -28 -61 -102 ?" at bounding box center [304, 82] width 344 height 86
drag, startPoint x: 198, startPoint y: 76, endPoint x: 249, endPoint y: 75, distance: 50.3
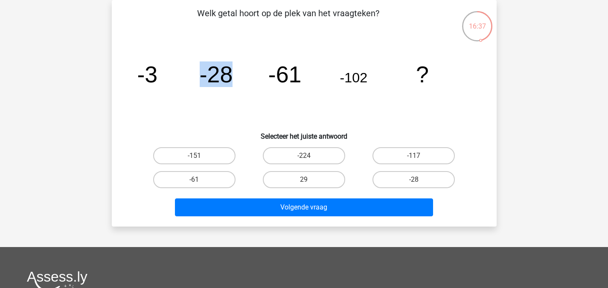
click at [249, 75] on icon "image/svg+xml -3 -28 -61 -102 ?" at bounding box center [304, 82] width 344 height 86
click at [258, 95] on icon "image/svg+xml -3 -28 -61 -102 ?" at bounding box center [304, 82] width 344 height 86
drag, startPoint x: 105, startPoint y: 70, endPoint x: 180, endPoint y: 71, distance: 75.1
click at [180, 71] on div "16:35 Vraag 38 van de 68 Categorie: eelloo Volledige simulatie test 2 Welk geta…" at bounding box center [304, 113] width 398 height 227
click at [206, 97] on icon "image/svg+xml -3 -28 -61 -102 ?" at bounding box center [304, 82] width 344 height 86
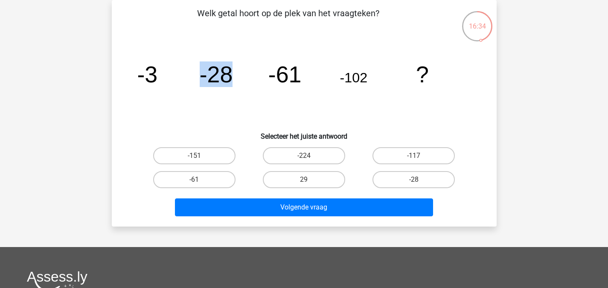
drag, startPoint x: 191, startPoint y: 66, endPoint x: 248, endPoint y: 69, distance: 57.2
click at [248, 69] on icon "image/svg+xml -3 -28 -61 -102 ?" at bounding box center [304, 82] width 344 height 86
click at [224, 96] on icon "image/svg+xml -3 -28 -61 -102 ?" at bounding box center [304, 82] width 344 height 86
drag, startPoint x: 193, startPoint y: 75, endPoint x: 241, endPoint y: 77, distance: 48.7
click at [241, 77] on icon "image/svg+xml -3 -28 -61 -102 ?" at bounding box center [304, 82] width 344 height 86
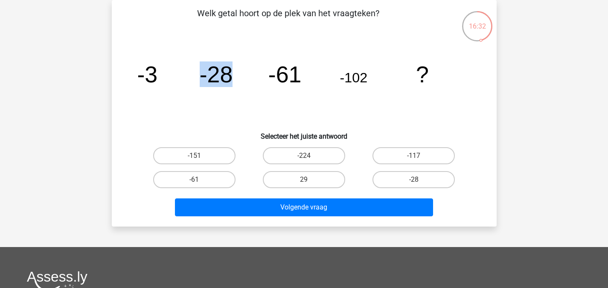
click at [224, 90] on icon "image/svg+xml -3 -28 -61 -102 ?" at bounding box center [304, 82] width 344 height 86
drag, startPoint x: 203, startPoint y: 70, endPoint x: 295, endPoint y: 77, distance: 92.0
click at [295, 77] on g "-3 -28 -61 -102 ?" at bounding box center [283, 74] width 292 height 26
click at [290, 116] on icon "image/svg+xml -3 -28 -61 -102 ?" at bounding box center [304, 82] width 344 height 86
click at [318, 157] on label "-224" at bounding box center [304, 155] width 82 height 17
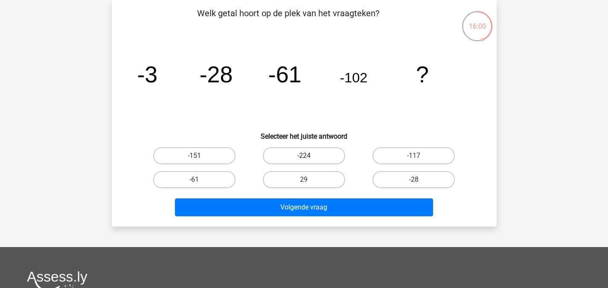
click at [309, 157] on input "-224" at bounding box center [307, 159] width 6 height 6
radio input "true"
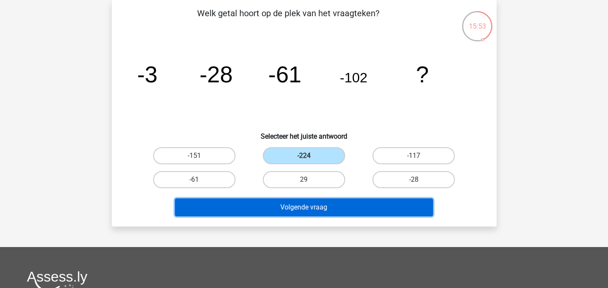
click at [351, 203] on button "Volgende vraag" at bounding box center [304, 207] width 258 height 18
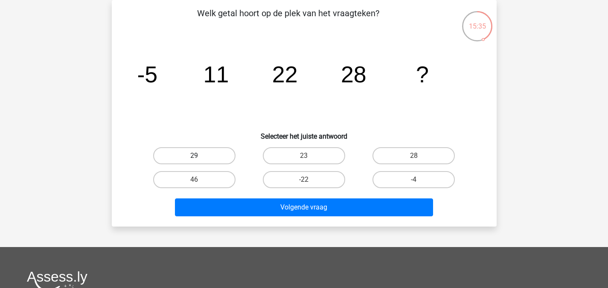
click at [230, 160] on label "29" at bounding box center [194, 155] width 82 height 17
click at [200, 160] on input "29" at bounding box center [197, 159] width 6 height 6
radio input "true"
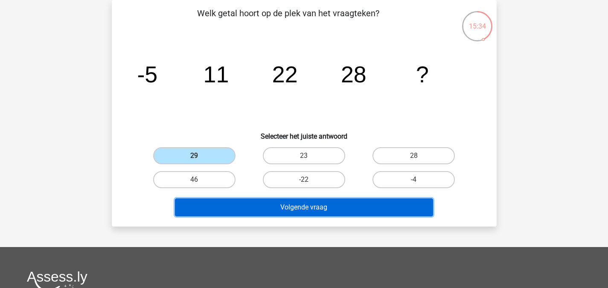
click at [281, 205] on button "Volgende vraag" at bounding box center [304, 207] width 258 height 18
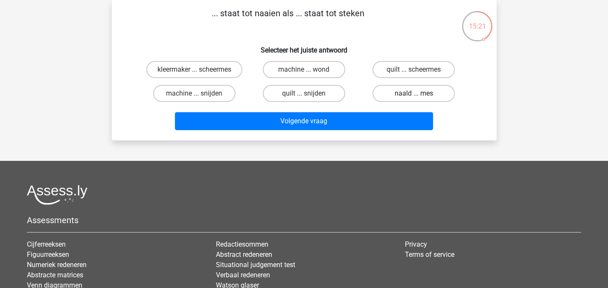
click at [390, 97] on label "naald ... mes" at bounding box center [413, 93] width 82 height 17
click at [414, 97] on input "naald ... mes" at bounding box center [417, 96] width 6 height 6
radio input "true"
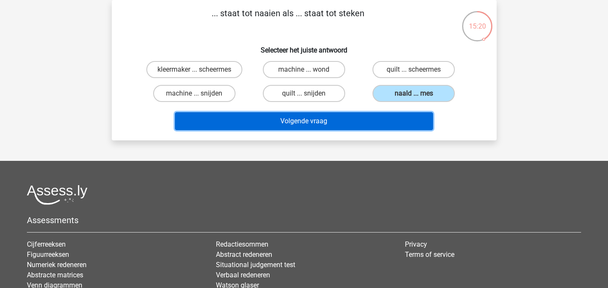
click at [319, 122] on button "Volgende vraag" at bounding box center [304, 121] width 258 height 18
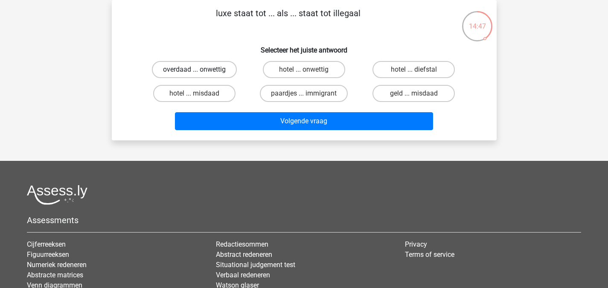
click at [196, 77] on label "overdaad ... onwettig" at bounding box center [194, 69] width 85 height 17
click at [196, 75] on input "overdaad ... onwettig" at bounding box center [197, 73] width 6 height 6
radio input "true"
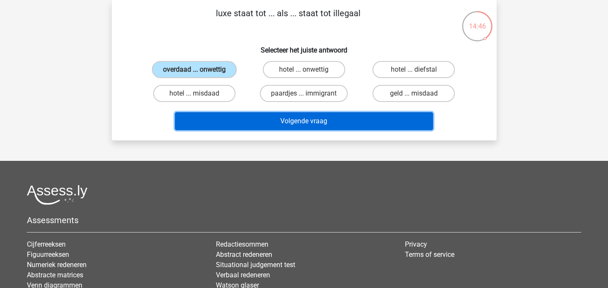
click at [256, 127] on button "Volgende vraag" at bounding box center [304, 121] width 258 height 18
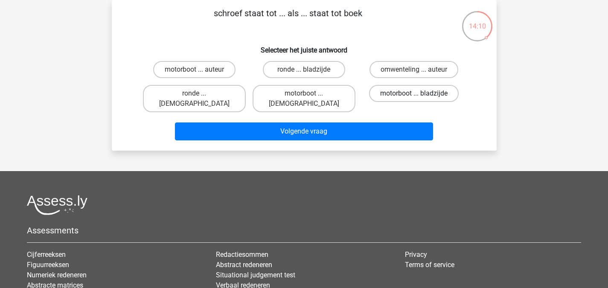
click at [408, 93] on label "motorboot ... bladzijde" at bounding box center [414, 93] width 90 height 17
click at [414, 93] on input "motorboot ... bladzijde" at bounding box center [417, 96] width 6 height 6
radio input "true"
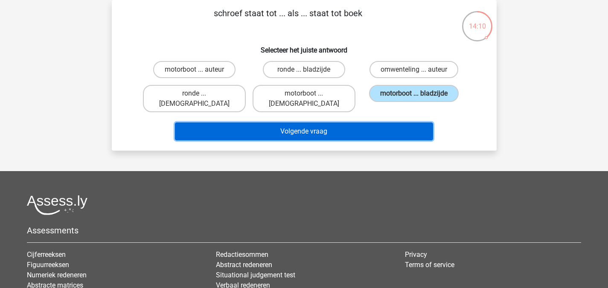
click at [402, 122] on button "Volgende vraag" at bounding box center [304, 131] width 258 height 18
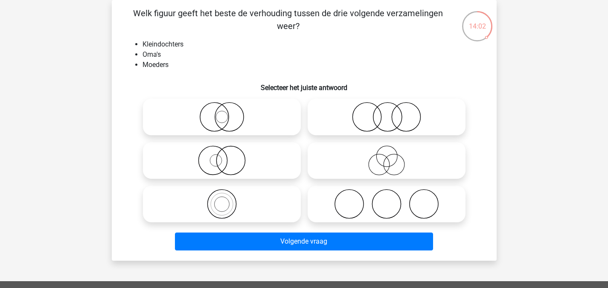
click at [402, 121] on icon at bounding box center [386, 117] width 151 height 30
click at [392, 113] on input "radio" at bounding box center [389, 110] width 6 height 6
radio input "true"
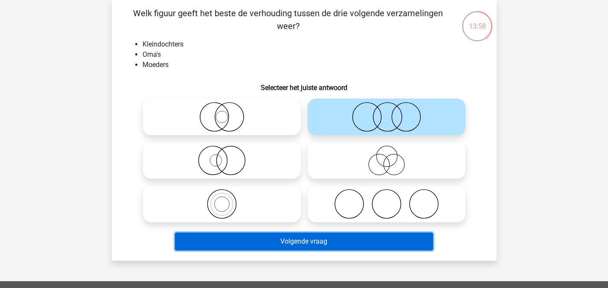
click at [366, 247] on button "Volgende vraag" at bounding box center [304, 241] width 258 height 18
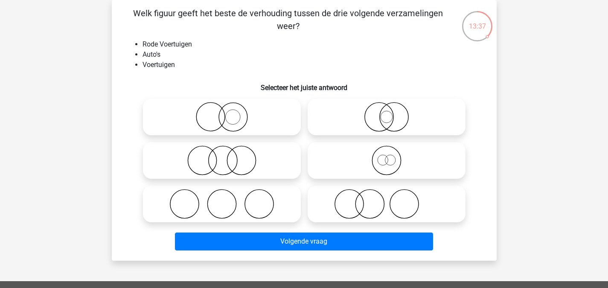
click at [356, 162] on icon at bounding box center [386, 160] width 151 height 30
click at [386, 156] on input "radio" at bounding box center [389, 154] width 6 height 6
radio input "true"
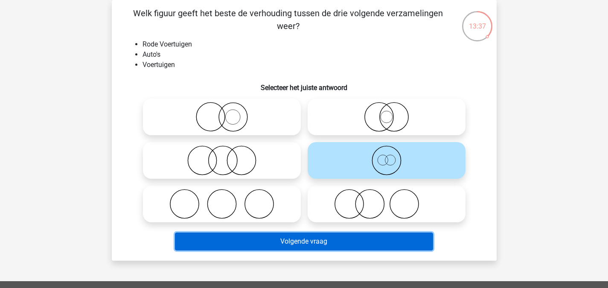
click at [337, 238] on button "Volgende vraag" at bounding box center [304, 241] width 258 height 18
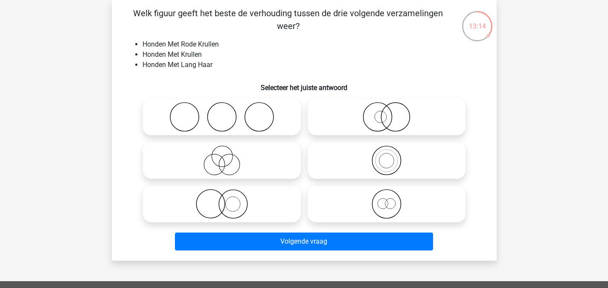
click at [252, 104] on icon at bounding box center [221, 117] width 151 height 30
click at [227, 107] on input "radio" at bounding box center [225, 110] width 6 height 6
radio input "true"
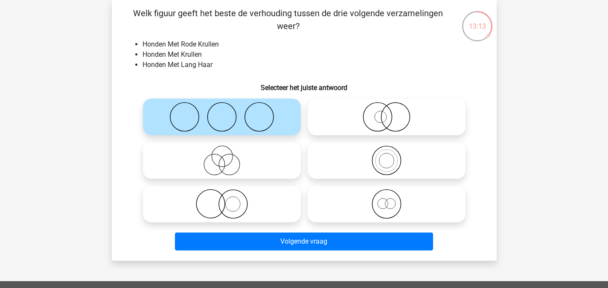
click at [255, 107] on icon at bounding box center [221, 117] width 151 height 30
click at [227, 107] on input "radio" at bounding box center [225, 110] width 6 height 6
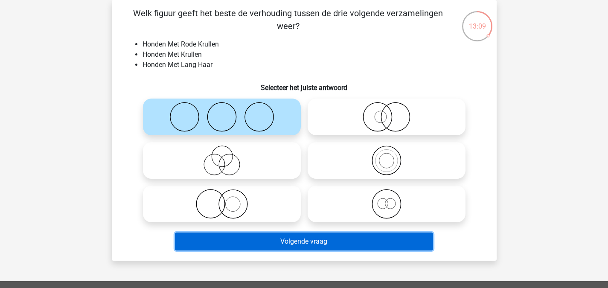
click at [314, 242] on button "Volgende vraag" at bounding box center [304, 241] width 258 height 18
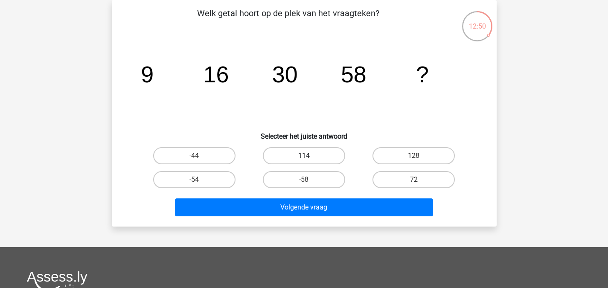
click at [312, 155] on label "114" at bounding box center [304, 155] width 82 height 17
click at [309, 156] on input "114" at bounding box center [307, 159] width 6 height 6
radio input "true"
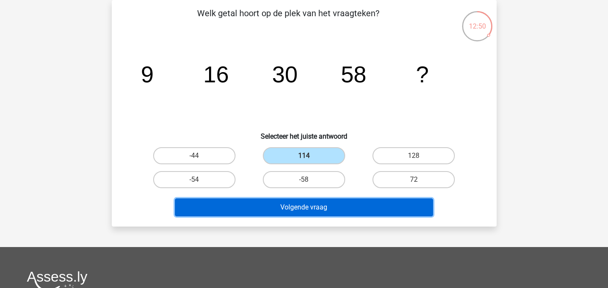
click at [312, 210] on button "Volgende vraag" at bounding box center [304, 207] width 258 height 18
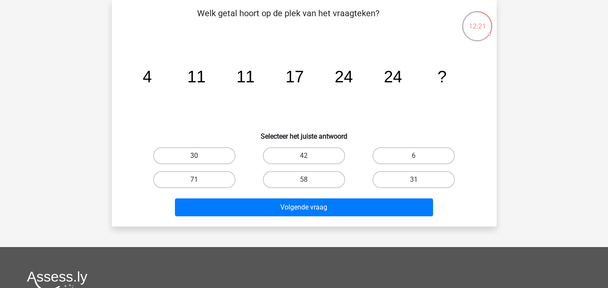
click at [207, 158] on label "30" at bounding box center [194, 155] width 82 height 17
click at [200, 158] on input "30" at bounding box center [197, 159] width 6 height 6
radio input "true"
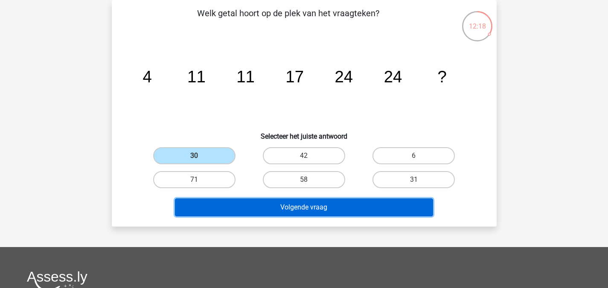
click at [354, 212] on button "Volgende vraag" at bounding box center [304, 207] width 258 height 18
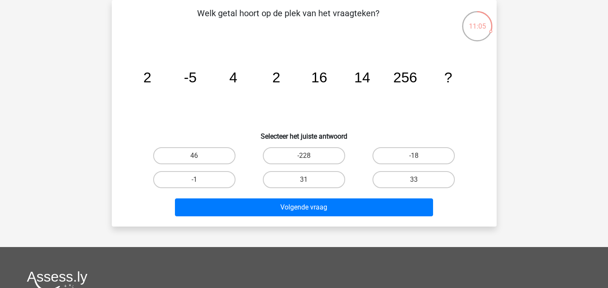
click at [218, 146] on div "46" at bounding box center [194, 156] width 110 height 24
click at [214, 158] on label "46" at bounding box center [194, 155] width 82 height 17
click at [200, 158] on input "46" at bounding box center [197, 159] width 6 height 6
radio input "true"
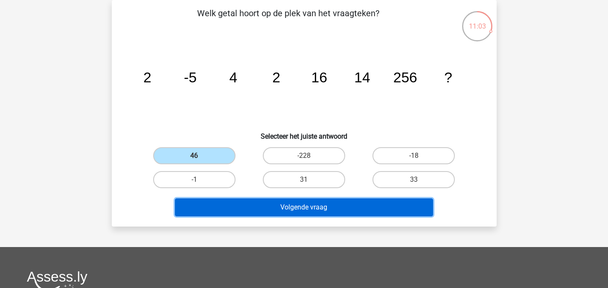
click at [309, 211] on button "Volgende vraag" at bounding box center [304, 207] width 258 height 18
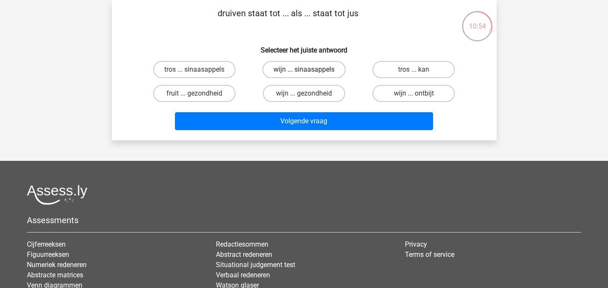
click at [302, 74] on label "wijn ... sinaasappels" at bounding box center [303, 69] width 83 height 17
click at [304, 74] on input "wijn ... sinaasappels" at bounding box center [307, 73] width 6 height 6
radio input "true"
click at [316, 131] on div "Volgende vraag" at bounding box center [303, 122] width 329 height 21
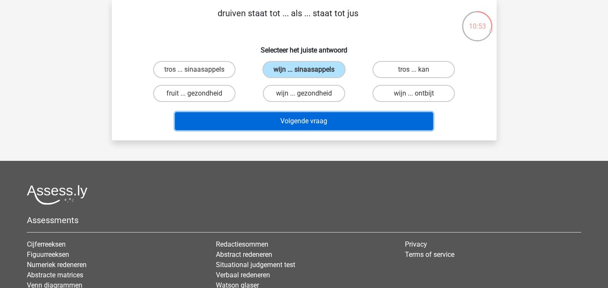
click at [316, 126] on button "Volgende vraag" at bounding box center [304, 121] width 258 height 18
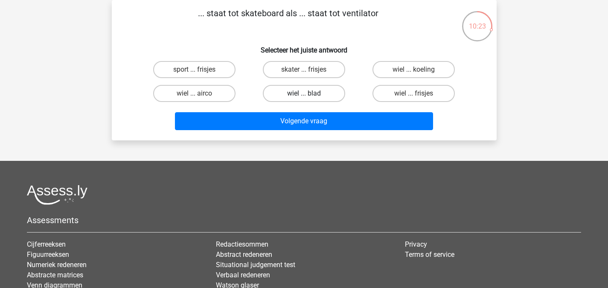
click at [308, 93] on label "wiel ... blad" at bounding box center [304, 93] width 82 height 17
click at [308, 93] on input "wiel ... blad" at bounding box center [307, 96] width 6 height 6
radio input "true"
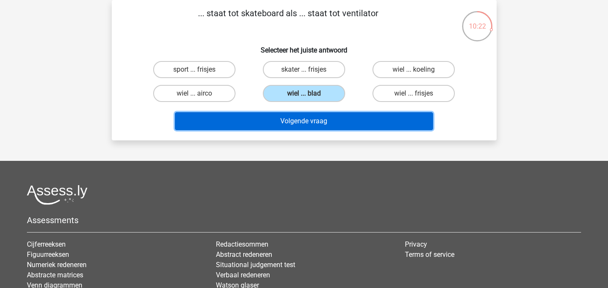
click at [308, 125] on button "Volgende vraag" at bounding box center [304, 121] width 258 height 18
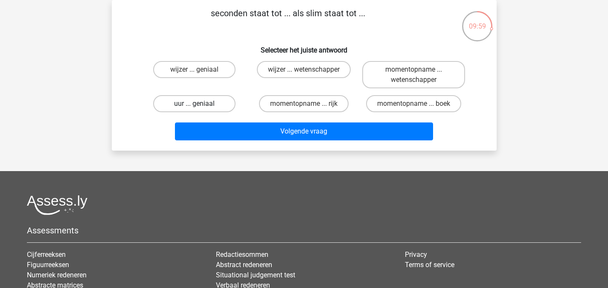
click at [218, 108] on label "uur ... geniaal" at bounding box center [194, 103] width 82 height 17
click at [200, 108] on input "uur ... geniaal" at bounding box center [197, 107] width 6 height 6
radio input "true"
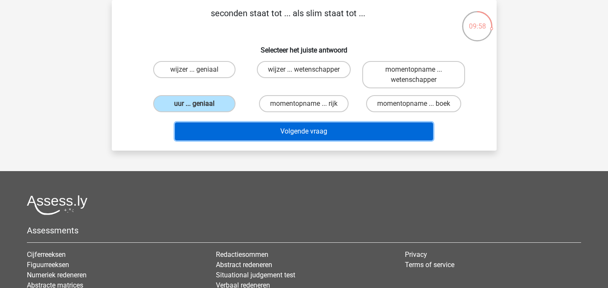
click at [232, 129] on button "Volgende vraag" at bounding box center [304, 131] width 258 height 18
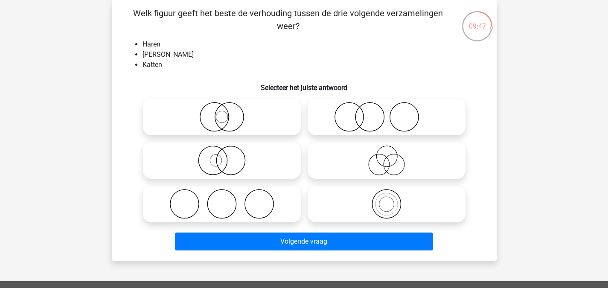
click at [360, 148] on icon at bounding box center [386, 160] width 151 height 30
click at [386, 151] on input "radio" at bounding box center [389, 154] width 6 height 6
radio input "true"
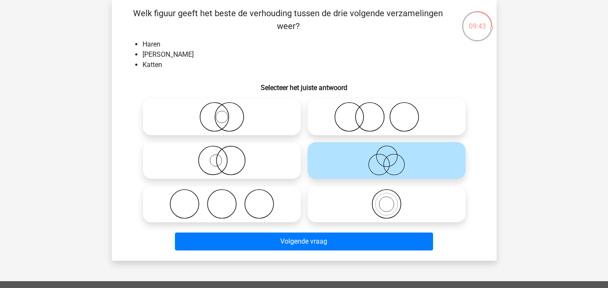
click at [224, 223] on div at bounding box center [221, 204] width 165 height 44
click at [318, 193] on icon at bounding box center [386, 204] width 151 height 30
click at [386, 194] on input "radio" at bounding box center [389, 197] width 6 height 6
radio input "true"
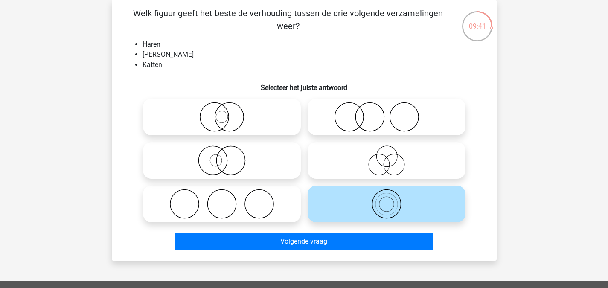
click at [246, 197] on circle at bounding box center [258, 204] width 29 height 29
click at [227, 197] on input "radio" at bounding box center [225, 197] width 6 height 6
radio input "true"
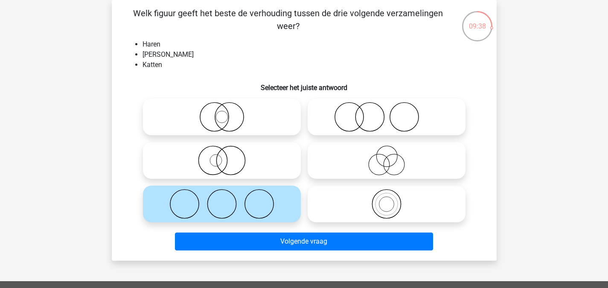
drag, startPoint x: 375, startPoint y: 113, endPoint x: 367, endPoint y: 113, distance: 7.7
click at [367, 113] on icon at bounding box center [386, 117] width 151 height 30
click at [386, 113] on input "radio" at bounding box center [389, 110] width 6 height 6
radio input "true"
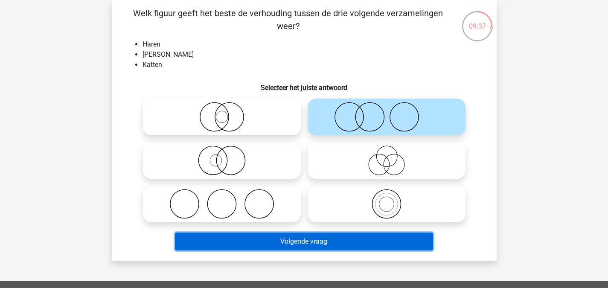
click at [353, 242] on button "Volgende vraag" at bounding box center [304, 241] width 258 height 18
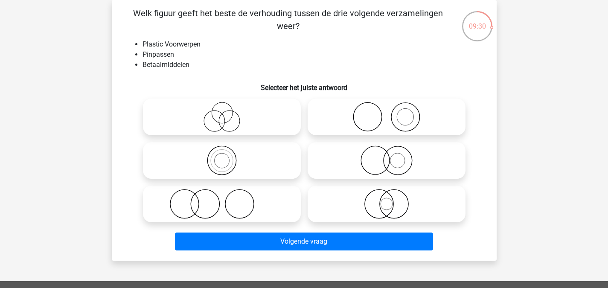
click at [393, 121] on icon at bounding box center [386, 117] width 151 height 30
click at [392, 113] on input "radio" at bounding box center [389, 110] width 6 height 6
radio input "true"
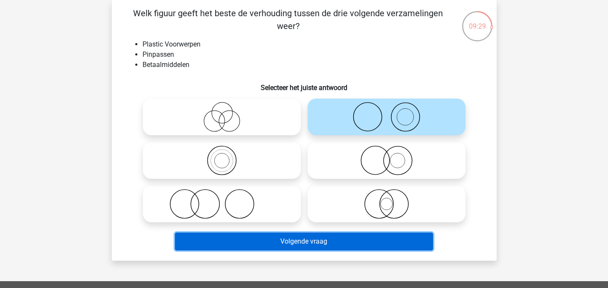
click at [355, 239] on button "Volgende vraag" at bounding box center [304, 241] width 258 height 18
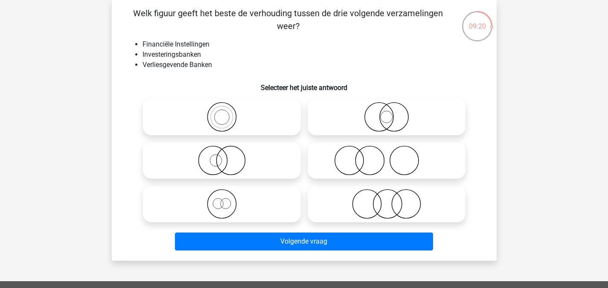
click at [270, 198] on icon at bounding box center [221, 204] width 151 height 30
click at [227, 198] on input "radio" at bounding box center [225, 197] width 6 height 6
radio input "true"
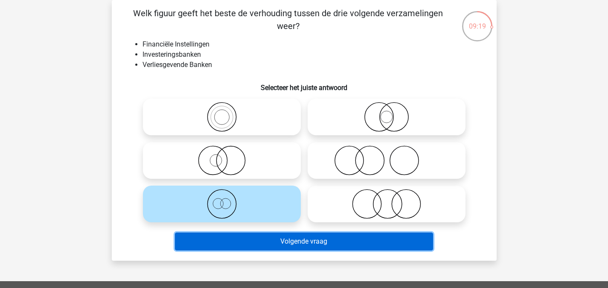
click at [287, 238] on button "Volgende vraag" at bounding box center [304, 241] width 258 height 18
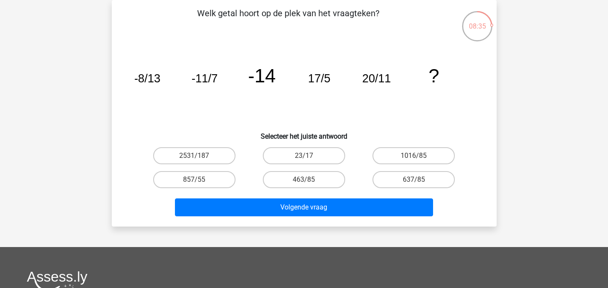
click at [415, 156] on input "1016/85" at bounding box center [417, 159] width 6 height 6
radio input "true"
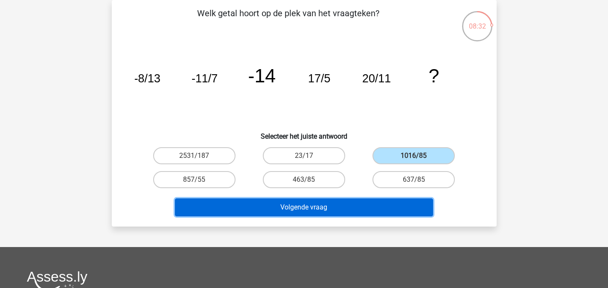
click at [348, 198] on button "Volgende vraag" at bounding box center [304, 207] width 258 height 18
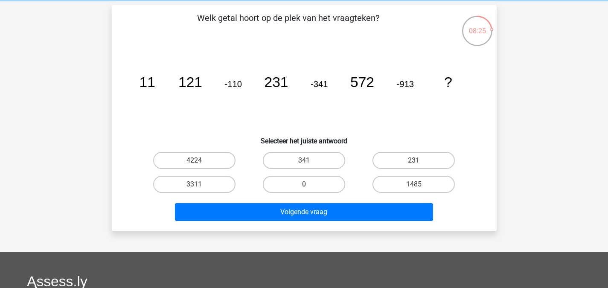
scroll to position [33, 0]
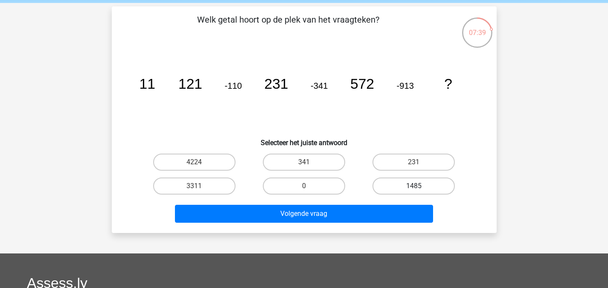
click at [398, 185] on label "1485" at bounding box center [413, 185] width 82 height 17
click at [414, 186] on input "1485" at bounding box center [417, 189] width 6 height 6
radio input "true"
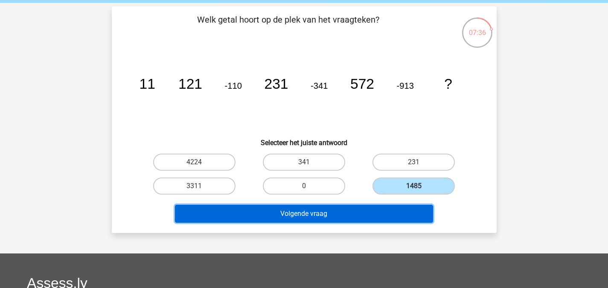
click at [323, 221] on button "Volgende vraag" at bounding box center [304, 214] width 258 height 18
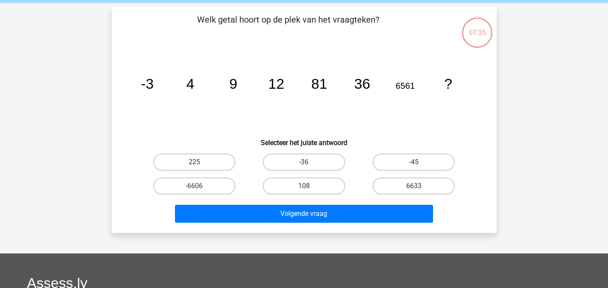
scroll to position [39, 0]
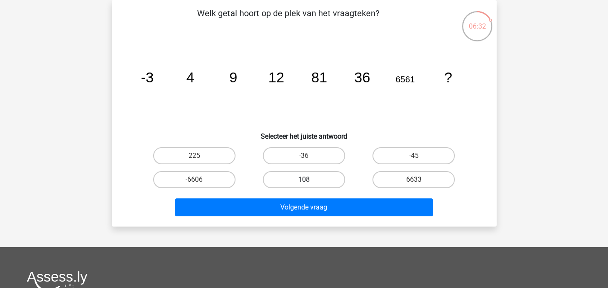
click at [325, 174] on label "108" at bounding box center [304, 179] width 82 height 17
click at [309, 180] on input "108" at bounding box center [307, 183] width 6 height 6
radio input "true"
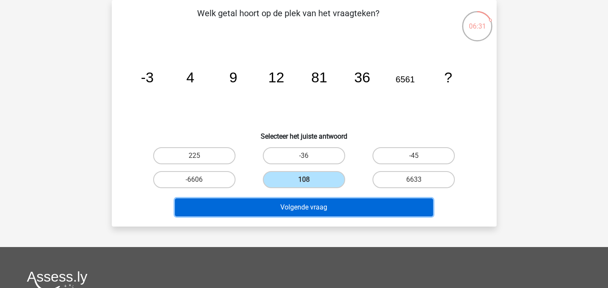
click at [335, 211] on button "Volgende vraag" at bounding box center [304, 207] width 258 height 18
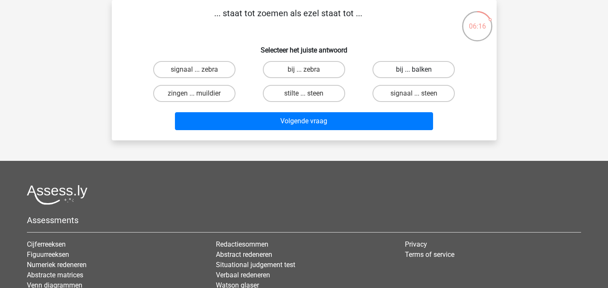
click at [402, 71] on label "bij ... balken" at bounding box center [413, 69] width 82 height 17
click at [414, 71] on input "bij ... balken" at bounding box center [417, 73] width 6 height 6
radio input "true"
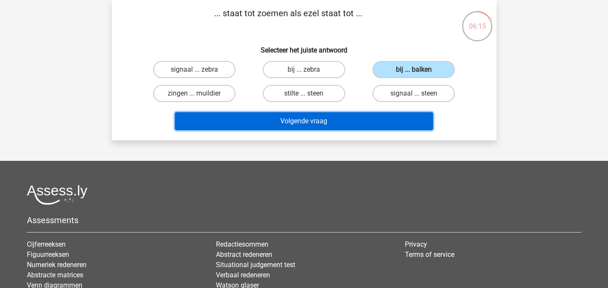
click at [381, 117] on button "Volgende vraag" at bounding box center [304, 121] width 258 height 18
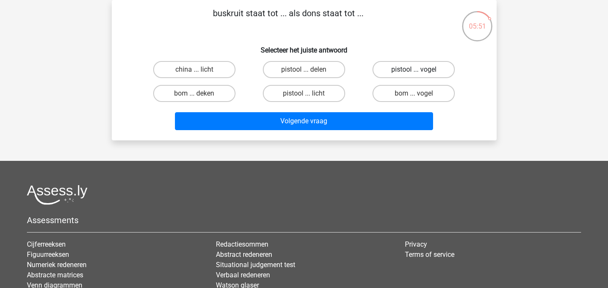
click at [403, 73] on label "pistool ... vogel" at bounding box center [413, 69] width 82 height 17
click at [414, 73] on input "pistool ... vogel" at bounding box center [417, 73] width 6 height 6
radio input "true"
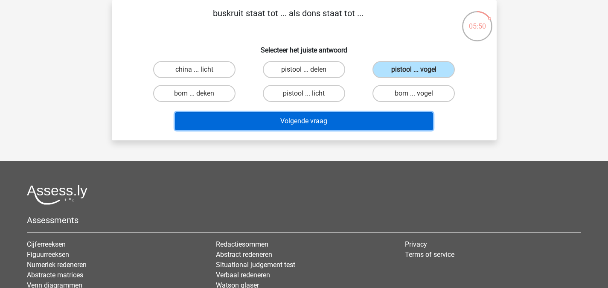
click at [364, 113] on button "Volgende vraag" at bounding box center [304, 121] width 258 height 18
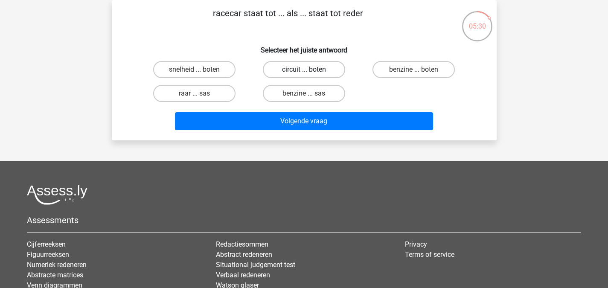
click at [305, 67] on label "circuit ... boten" at bounding box center [304, 69] width 82 height 17
click at [305, 70] on input "circuit ... boten" at bounding box center [307, 73] width 6 height 6
radio input "true"
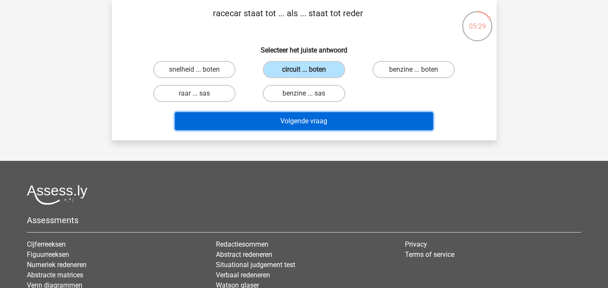
click at [289, 116] on button "Volgende vraag" at bounding box center [304, 121] width 258 height 18
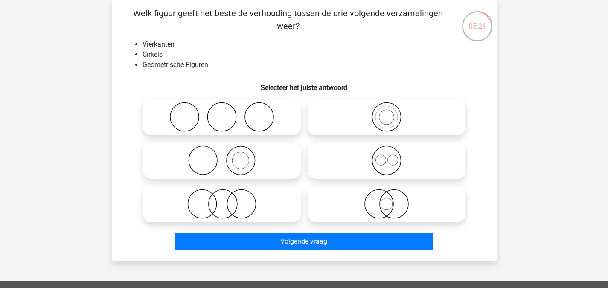
click at [364, 146] on icon at bounding box center [386, 160] width 151 height 30
click at [386, 151] on input "radio" at bounding box center [389, 154] width 6 height 6
radio input "true"
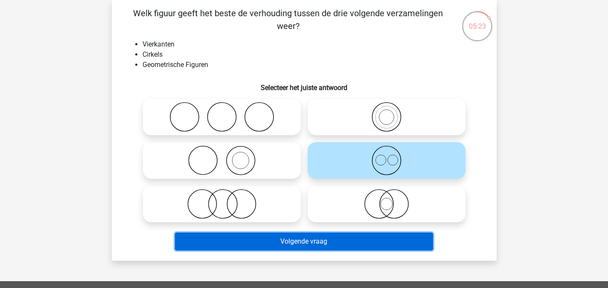
click at [307, 241] on button "Volgende vraag" at bounding box center [304, 241] width 258 height 18
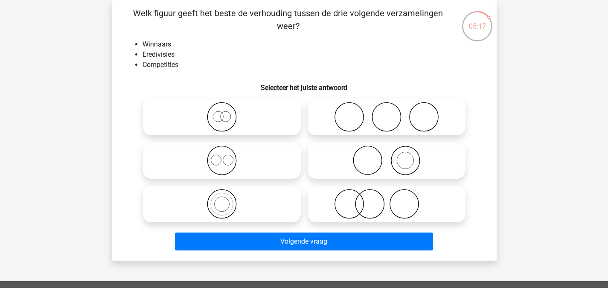
click at [376, 155] on icon at bounding box center [386, 160] width 151 height 30
click at [386, 155] on input "radio" at bounding box center [389, 154] width 6 height 6
radio input "true"
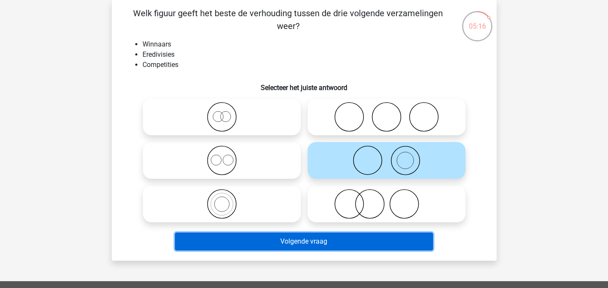
click at [292, 234] on button "Volgende vraag" at bounding box center [304, 241] width 258 height 18
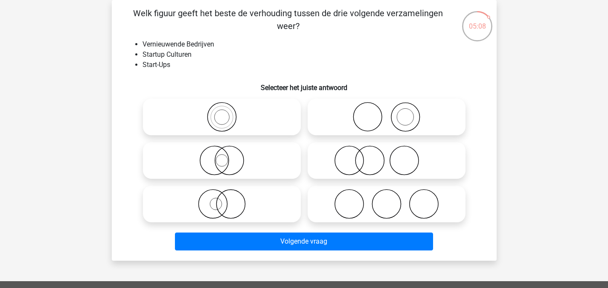
click at [384, 111] on icon at bounding box center [386, 117] width 151 height 30
click at [386, 111] on input "radio" at bounding box center [389, 110] width 6 height 6
radio input "true"
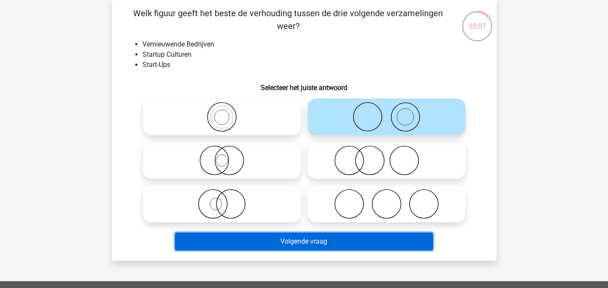
click at [324, 243] on button "Volgende vraag" at bounding box center [304, 241] width 258 height 18
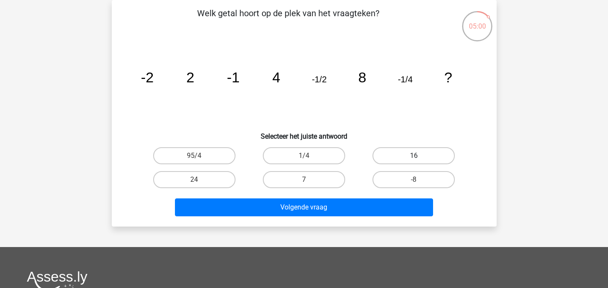
click at [424, 154] on label "16" at bounding box center [413, 155] width 82 height 17
click at [419, 156] on input "16" at bounding box center [417, 159] width 6 height 6
radio input "true"
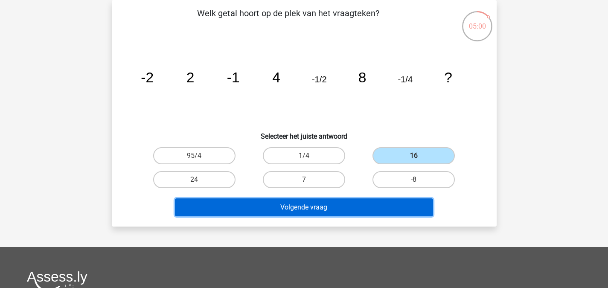
click at [366, 209] on button "Volgende vraag" at bounding box center [304, 207] width 258 height 18
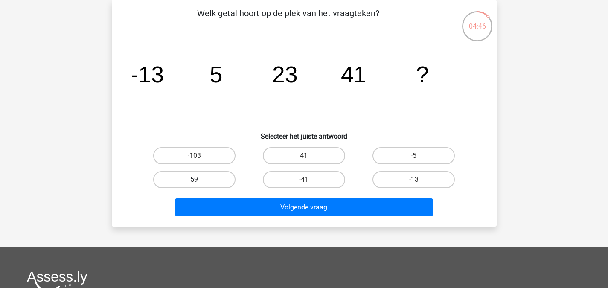
click at [203, 173] on label "59" at bounding box center [194, 179] width 82 height 17
click at [200, 180] on input "59" at bounding box center [197, 183] width 6 height 6
radio input "true"
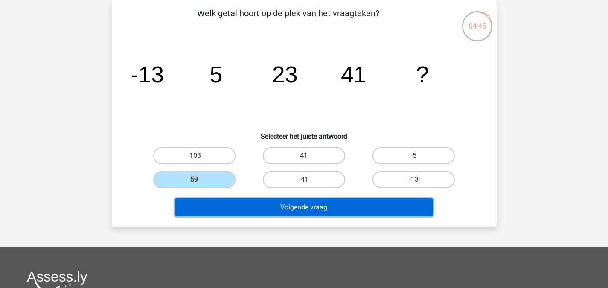
click at [227, 205] on button "Volgende vraag" at bounding box center [304, 207] width 258 height 18
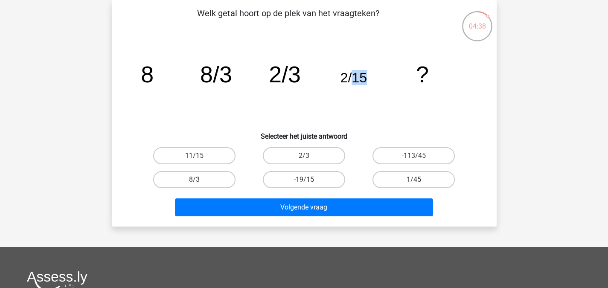
drag, startPoint x: 354, startPoint y: 80, endPoint x: 363, endPoint y: 79, distance: 8.5
click at [363, 79] on tspan "2/15" at bounding box center [353, 77] width 27 height 15
click at [352, 102] on icon "image/svg+xml 8 8/3 2/3 2/15 ?" at bounding box center [304, 82] width 344 height 86
click at [300, 184] on label "-19/15" at bounding box center [304, 179] width 82 height 17
click at [304, 184] on input "-19/15" at bounding box center [307, 183] width 6 height 6
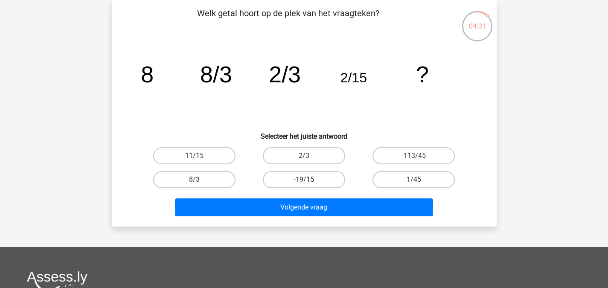
radio input "true"
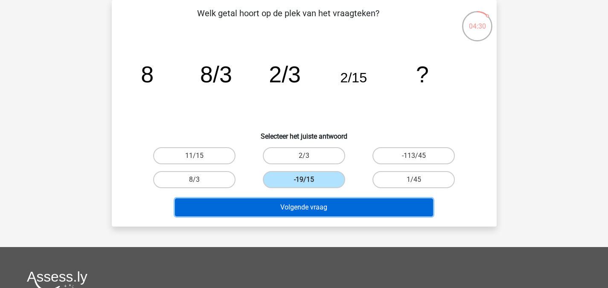
click at [300, 206] on button "Volgende vraag" at bounding box center [304, 207] width 258 height 18
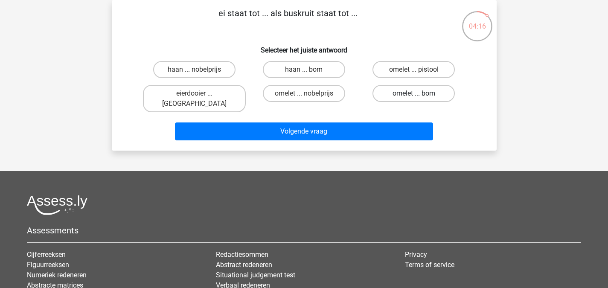
click at [402, 92] on label "omelet ... bom" at bounding box center [413, 93] width 82 height 17
click at [414, 93] on input "omelet ... bom" at bounding box center [417, 96] width 6 height 6
radio input "true"
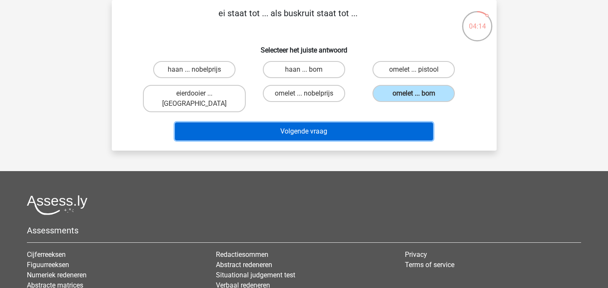
click at [354, 122] on button "Volgende vraag" at bounding box center [304, 131] width 258 height 18
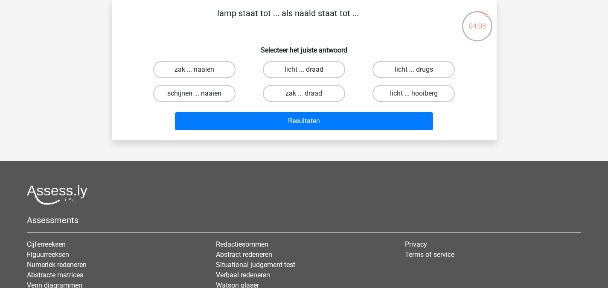
click at [204, 92] on label "schijnen ... naaien" at bounding box center [194, 93] width 82 height 17
click at [200, 93] on input "schijnen ... naaien" at bounding box center [197, 96] width 6 height 6
radio input "true"
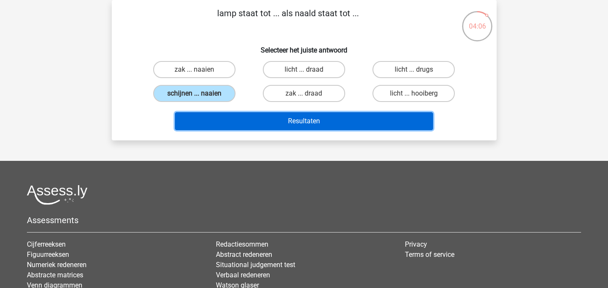
click at [348, 125] on button "Resultaten" at bounding box center [304, 121] width 258 height 18
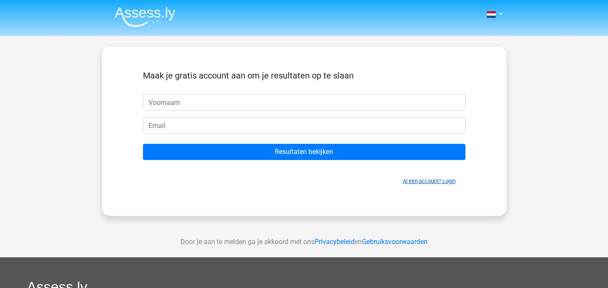
click at [420, 181] on link "Al een account? Login" at bounding box center [429, 181] width 53 height 6
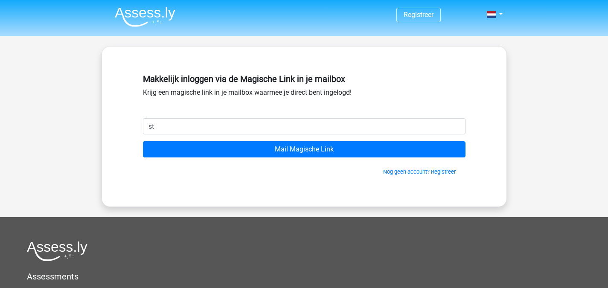
type input "[EMAIL_ADDRESS][DOMAIN_NAME]"
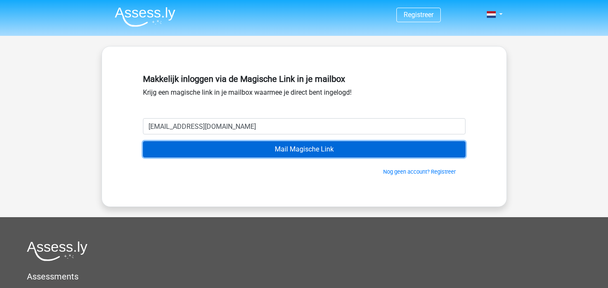
click at [277, 148] on input "Mail Magische Link" at bounding box center [304, 149] width 322 height 16
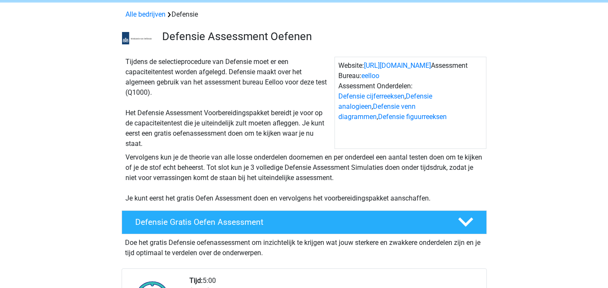
scroll to position [28, 0]
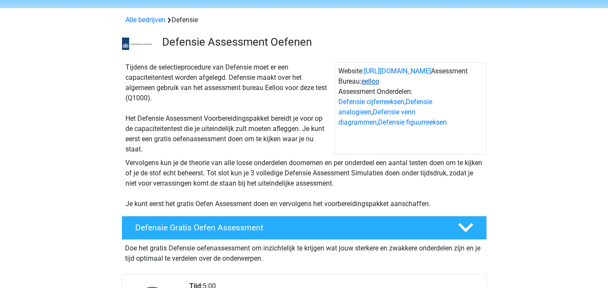
click at [372, 81] on link "eelloo" at bounding box center [370, 81] width 18 height 8
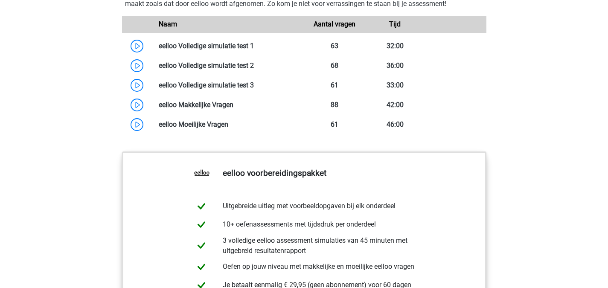
scroll to position [735, 0]
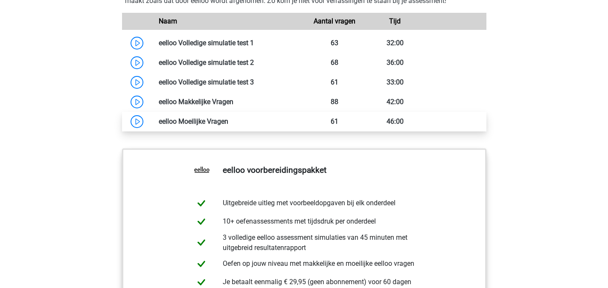
click at [228, 125] on link at bounding box center [228, 121] width 0 height 8
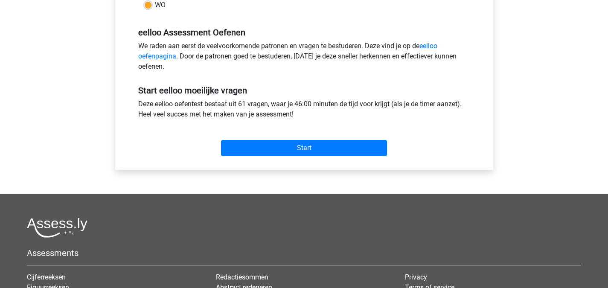
scroll to position [253, 0]
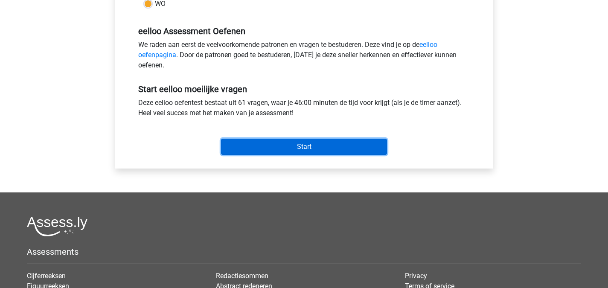
click at [315, 145] on input "Start" at bounding box center [304, 147] width 166 height 16
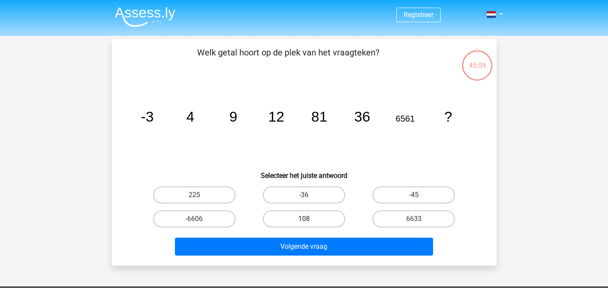
click at [312, 216] on label "108" at bounding box center [304, 218] width 82 height 17
click at [309, 219] on input "108" at bounding box center [307, 222] width 6 height 6
radio input "true"
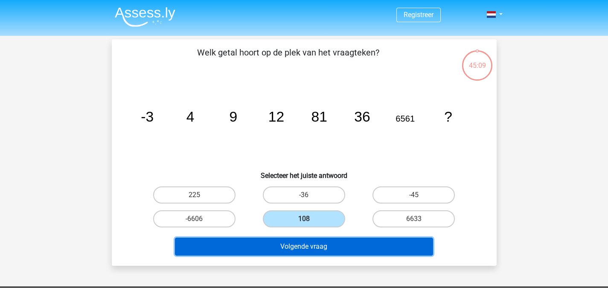
click at [322, 238] on button "Volgende vraag" at bounding box center [304, 247] width 258 height 18
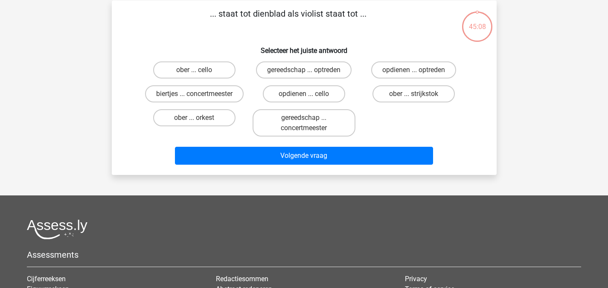
scroll to position [39, 0]
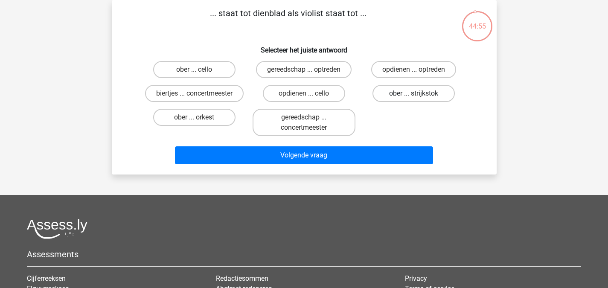
click at [400, 95] on label "ober ... strijkstok" at bounding box center [413, 93] width 82 height 17
click at [414, 95] on input "ober ... strijkstok" at bounding box center [417, 96] width 6 height 6
radio input "true"
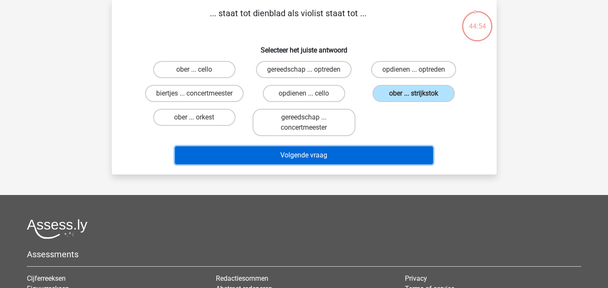
click at [355, 157] on button "Volgende vraag" at bounding box center [304, 155] width 258 height 18
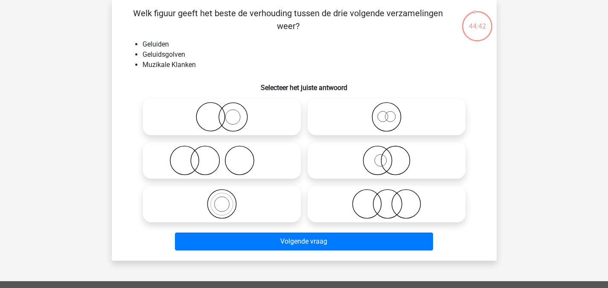
click at [380, 120] on icon at bounding box center [386, 117] width 151 height 30
click at [386, 113] on input "radio" at bounding box center [389, 110] width 6 height 6
radio input "true"
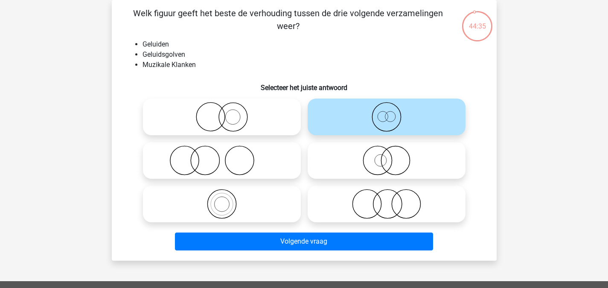
click at [216, 106] on icon at bounding box center [221, 117] width 151 height 30
click at [222, 107] on input "radio" at bounding box center [225, 110] width 6 height 6
radio input "true"
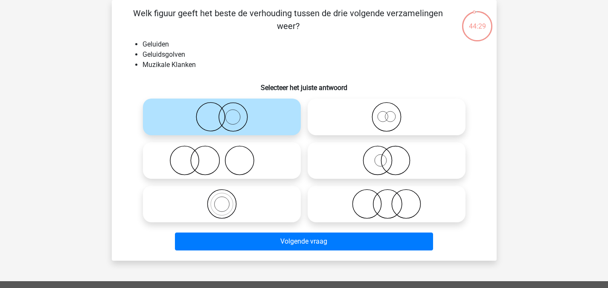
click at [408, 119] on icon at bounding box center [386, 117] width 151 height 30
click at [392, 113] on input "radio" at bounding box center [389, 110] width 6 height 6
radio input "true"
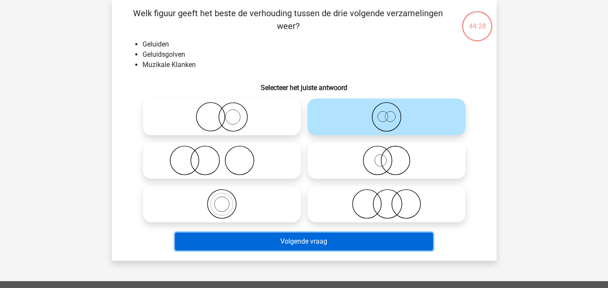
click at [352, 233] on button "Volgende vraag" at bounding box center [304, 241] width 258 height 18
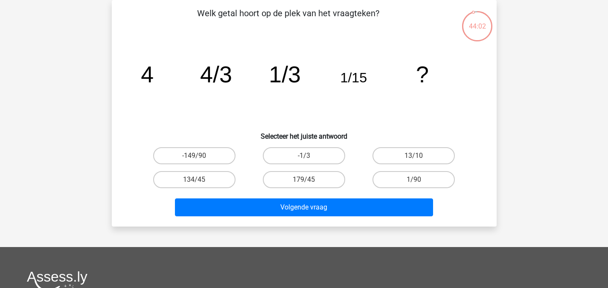
click at [305, 180] on input "179/45" at bounding box center [307, 183] width 6 height 6
radio input "true"
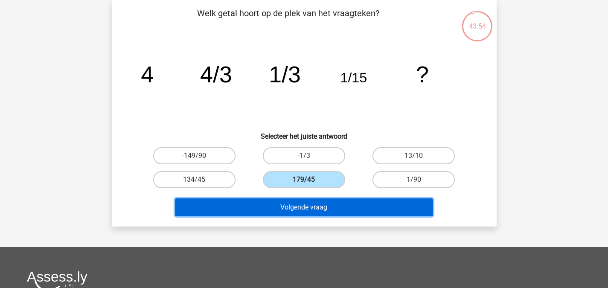
click at [331, 206] on button "Volgende vraag" at bounding box center [304, 207] width 258 height 18
